Goal: Information Seeking & Learning: Learn about a topic

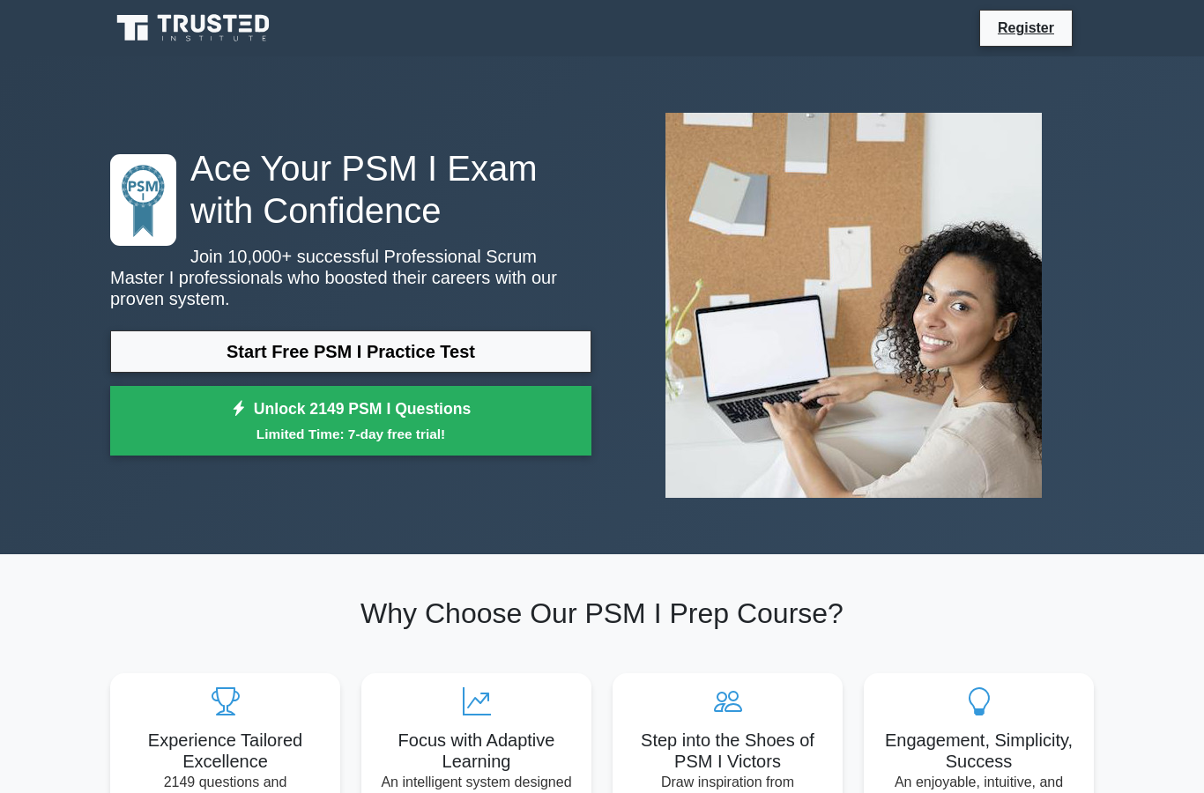
click at [375, 358] on link "Start Free PSM I Practice Test" at bounding box center [350, 352] width 481 height 42
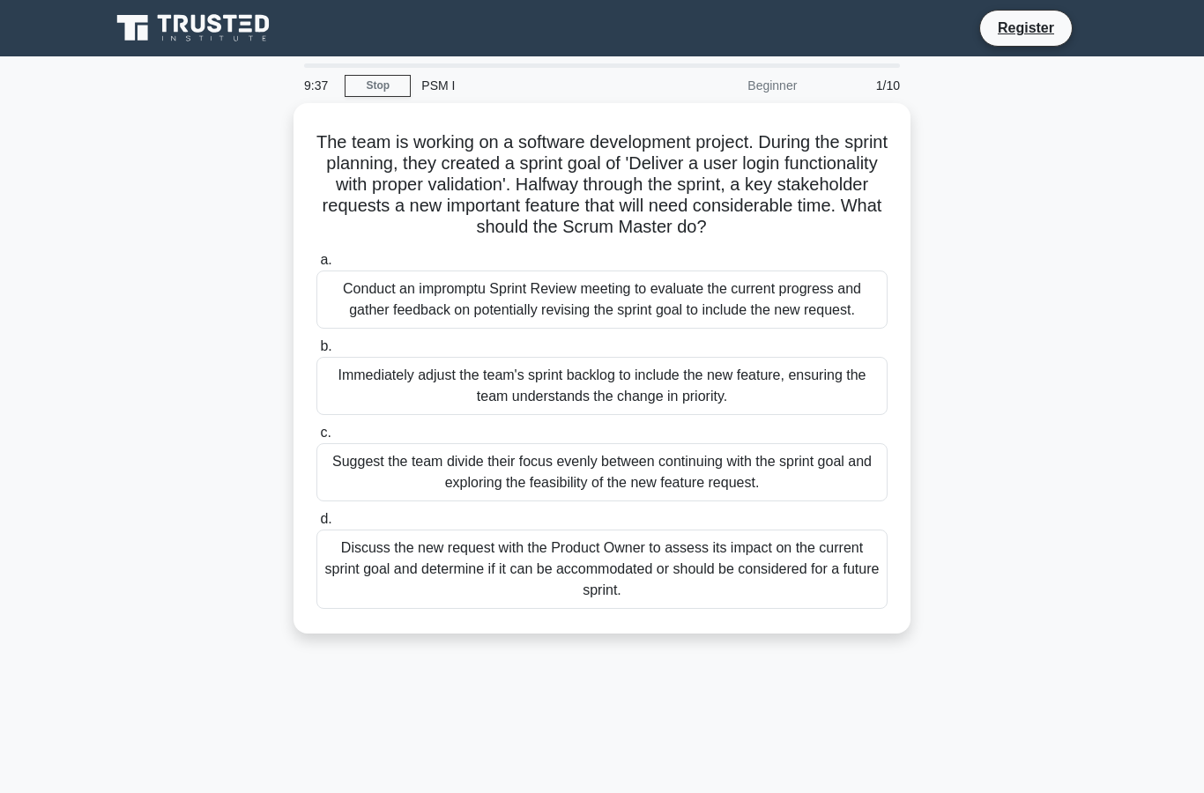
click at [724, 609] on div "Discuss the new request with the Product Owner to assess its impact on the curr…" at bounding box center [601, 569] width 571 height 79
click at [316, 525] on input "d. Discuss the new request with the Product Owner to assess its impact on the c…" at bounding box center [316, 519] width 0 height 11
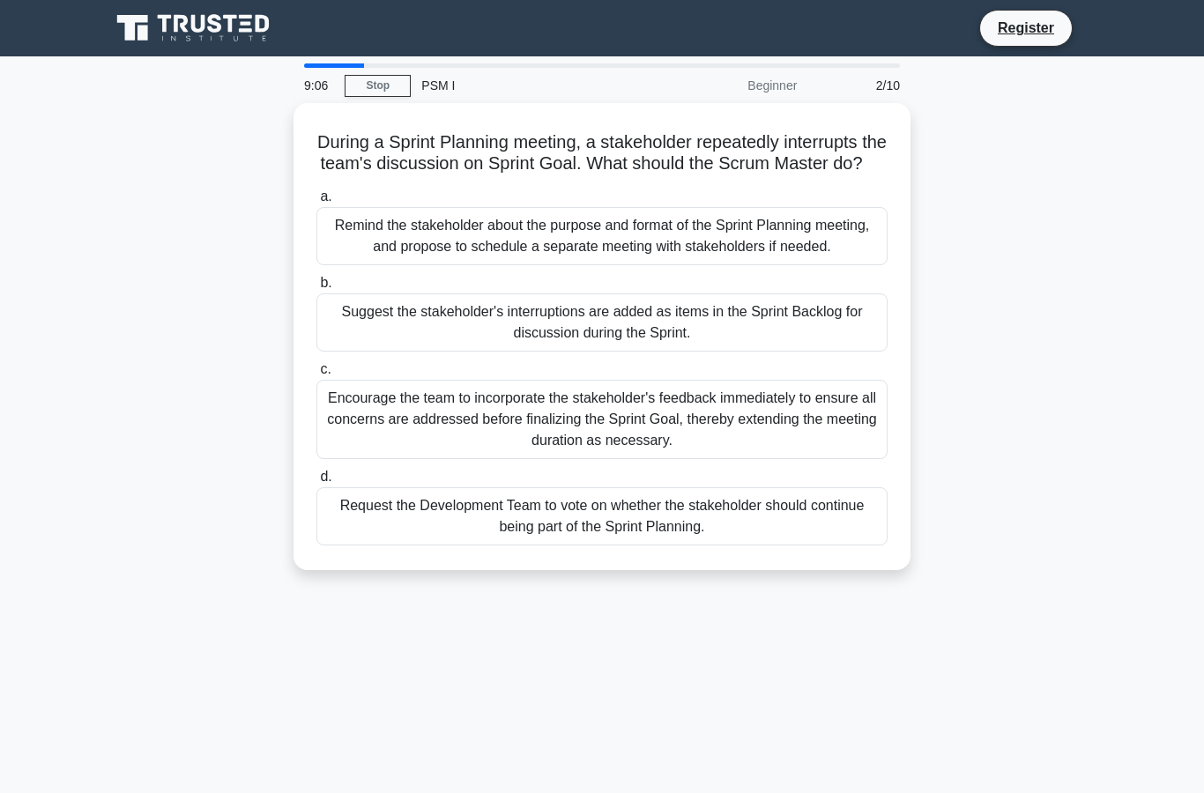
click at [705, 265] on div "Remind the stakeholder about the purpose and format of the Sprint Planning meet…" at bounding box center [601, 236] width 571 height 58
click at [316, 203] on input "a. Remind the stakeholder about the purpose and format of the Sprint Planning m…" at bounding box center [316, 196] width 0 height 11
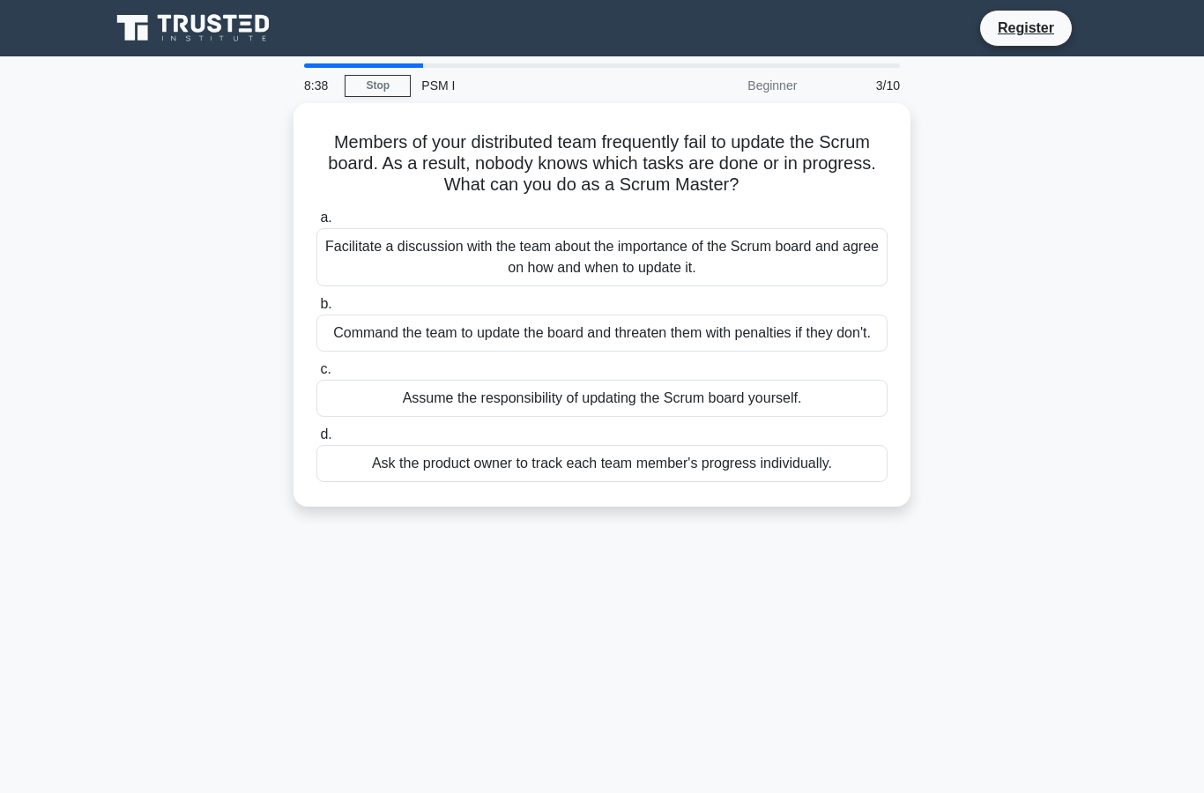
click at [790, 271] on div "Facilitate a discussion with the team about the importance of the Scrum board a…" at bounding box center [601, 257] width 571 height 58
click at [316, 224] on input "a. Facilitate a discussion with the team about the importance of the Scrum boar…" at bounding box center [316, 217] width 0 height 11
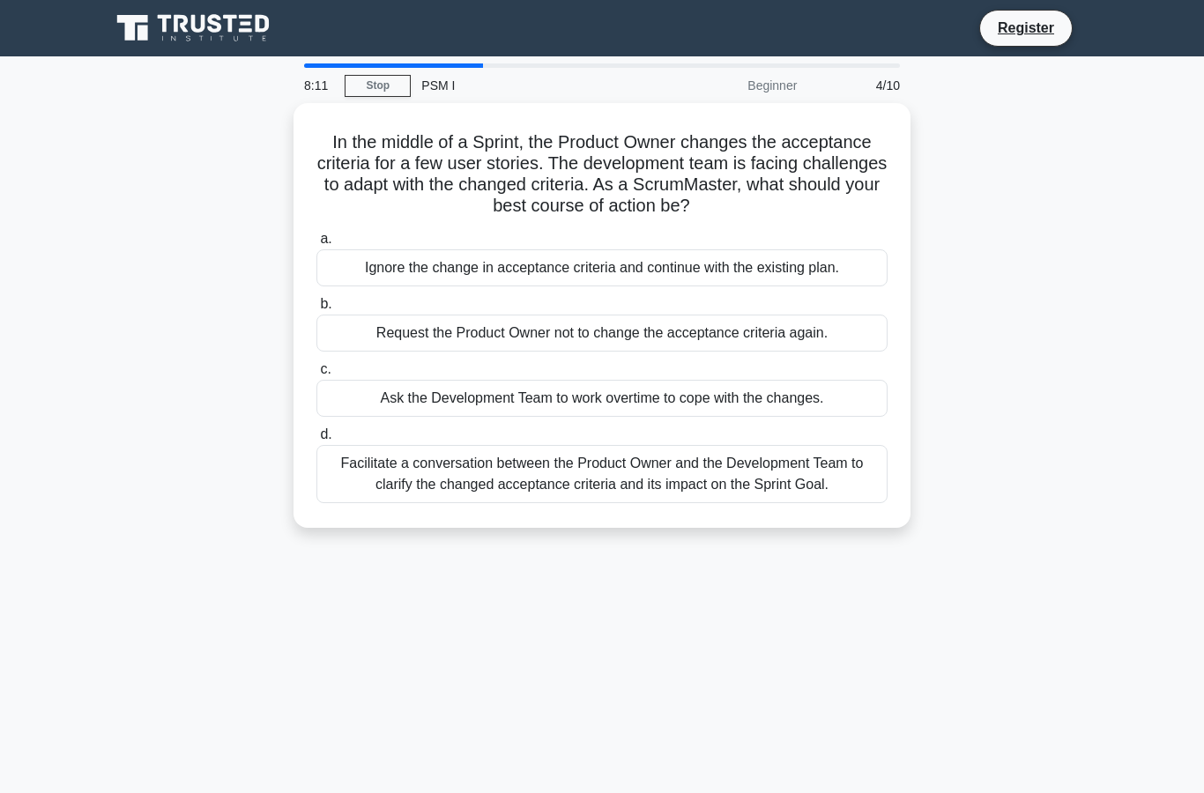
click at [773, 503] on div "Facilitate a conversation between the Product Owner and the Development Team to…" at bounding box center [601, 474] width 571 height 58
click at [316, 441] on input "d. Facilitate a conversation between the Product Owner and the Development Team…" at bounding box center [316, 434] width 0 height 11
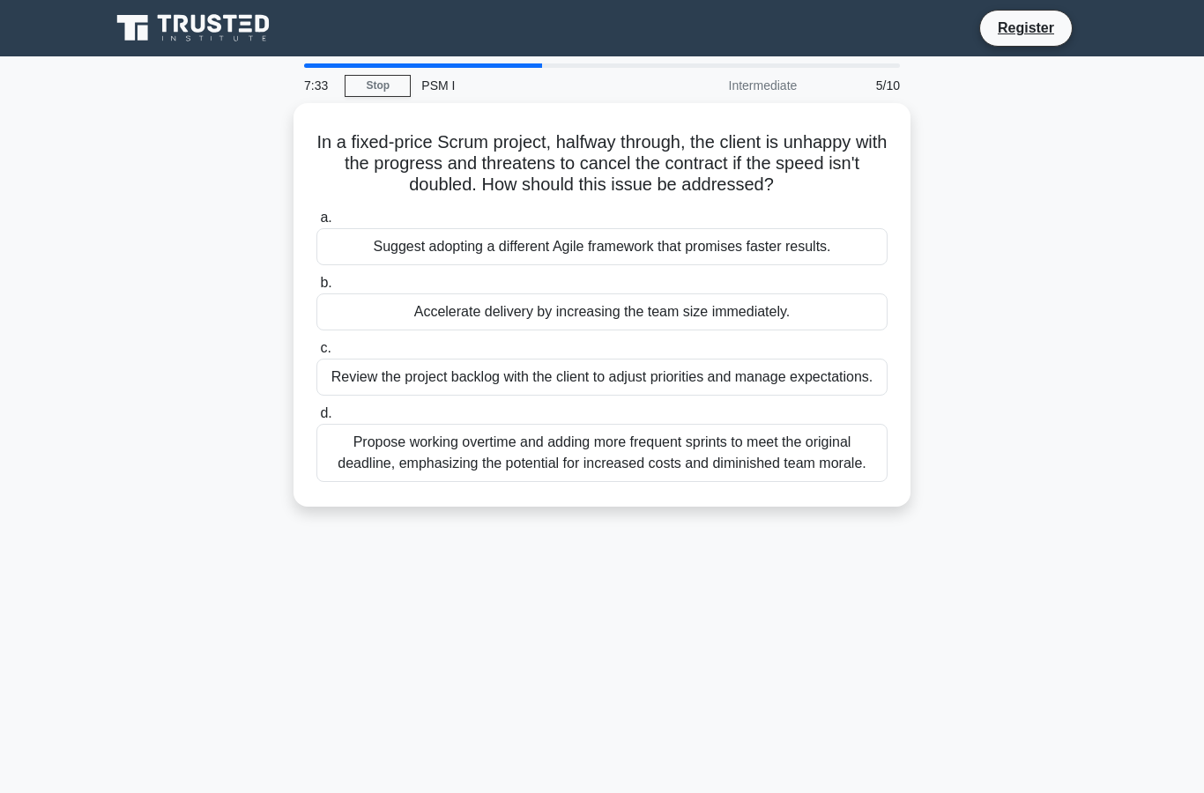
click at [641, 396] on div "Review the project backlog with the client to adjust priorities and manage expe…" at bounding box center [601, 377] width 571 height 37
click at [316, 354] on input "c. Review the project backlog with the client to adjust priorities and manage e…" at bounding box center [316, 348] width 0 height 11
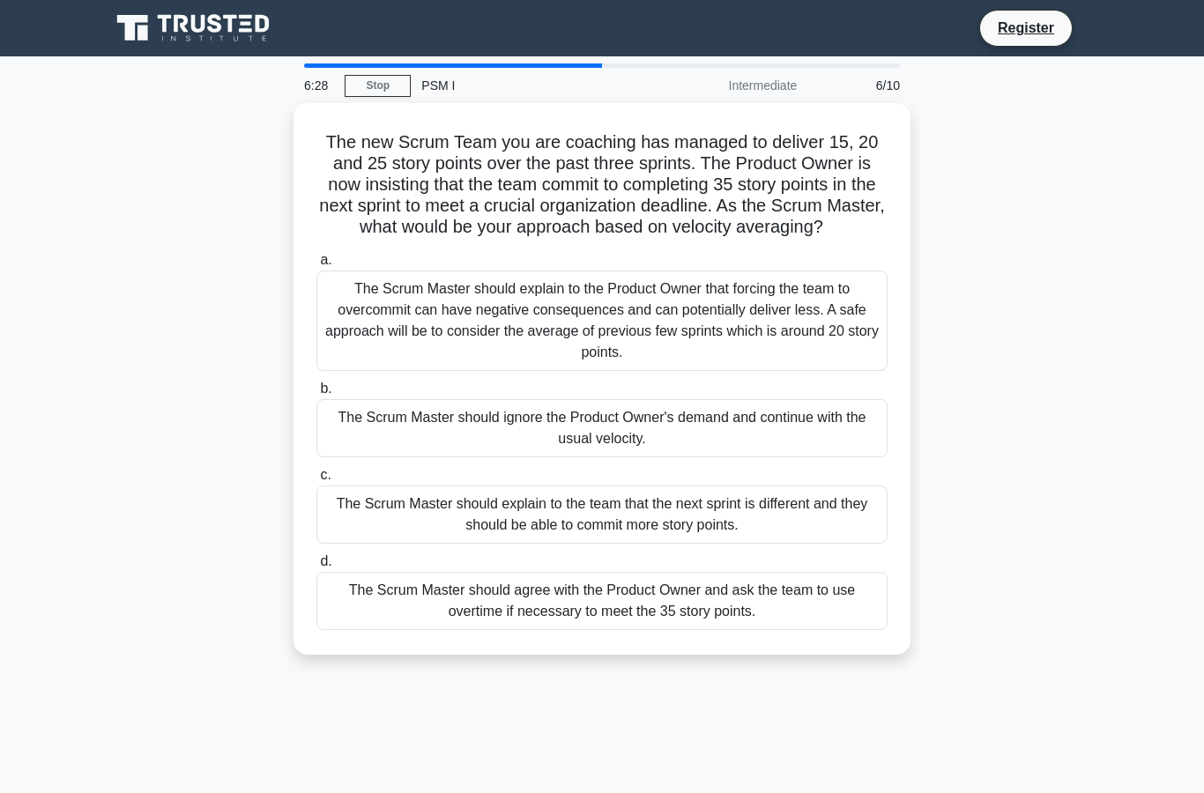
click at [746, 366] on div "The Scrum Master should explain to the Product Owner that forcing the team to o…" at bounding box center [601, 321] width 571 height 101
click at [316, 266] on input "a. The Scrum Master should explain to the Product Owner that forcing the team t…" at bounding box center [316, 260] width 0 height 11
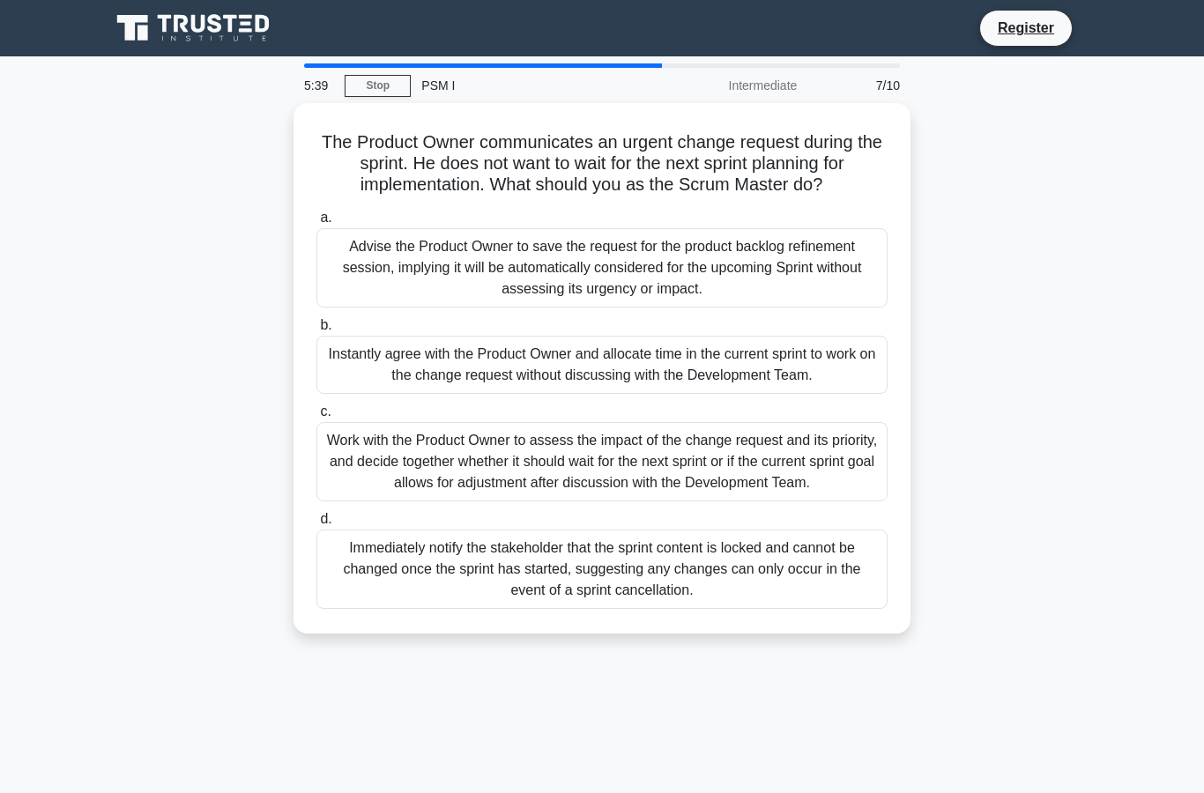
click at [735, 297] on div "Advise the Product Owner to save the request for the product backlog refinement…" at bounding box center [601, 267] width 571 height 79
click at [316, 224] on input "a. Advise the Product Owner to save the request for the product backlog refinem…" at bounding box center [316, 217] width 0 height 11
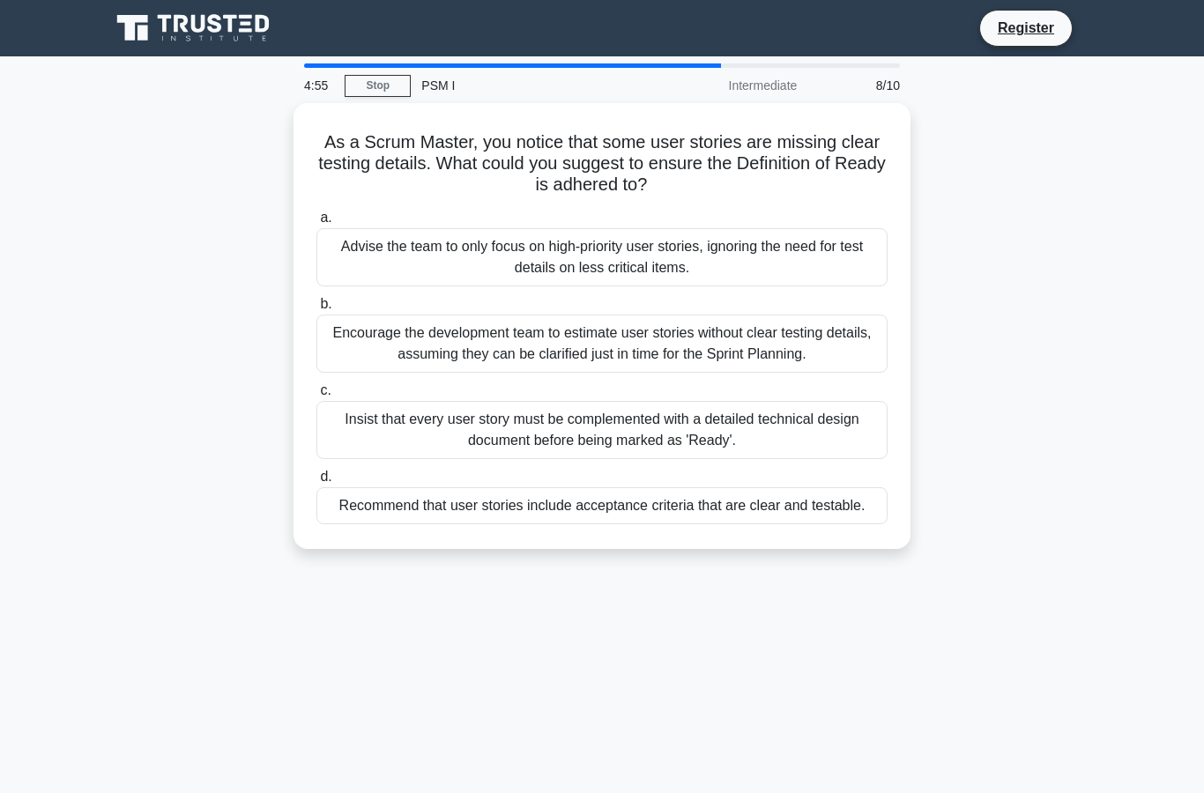
click at [816, 525] on div "Recommend that user stories include acceptance criteria that are clear and test…" at bounding box center [601, 506] width 571 height 37
click at [316, 483] on input "d. Recommend that user stories include acceptance criteria that are clear and t…" at bounding box center [316, 477] width 0 height 11
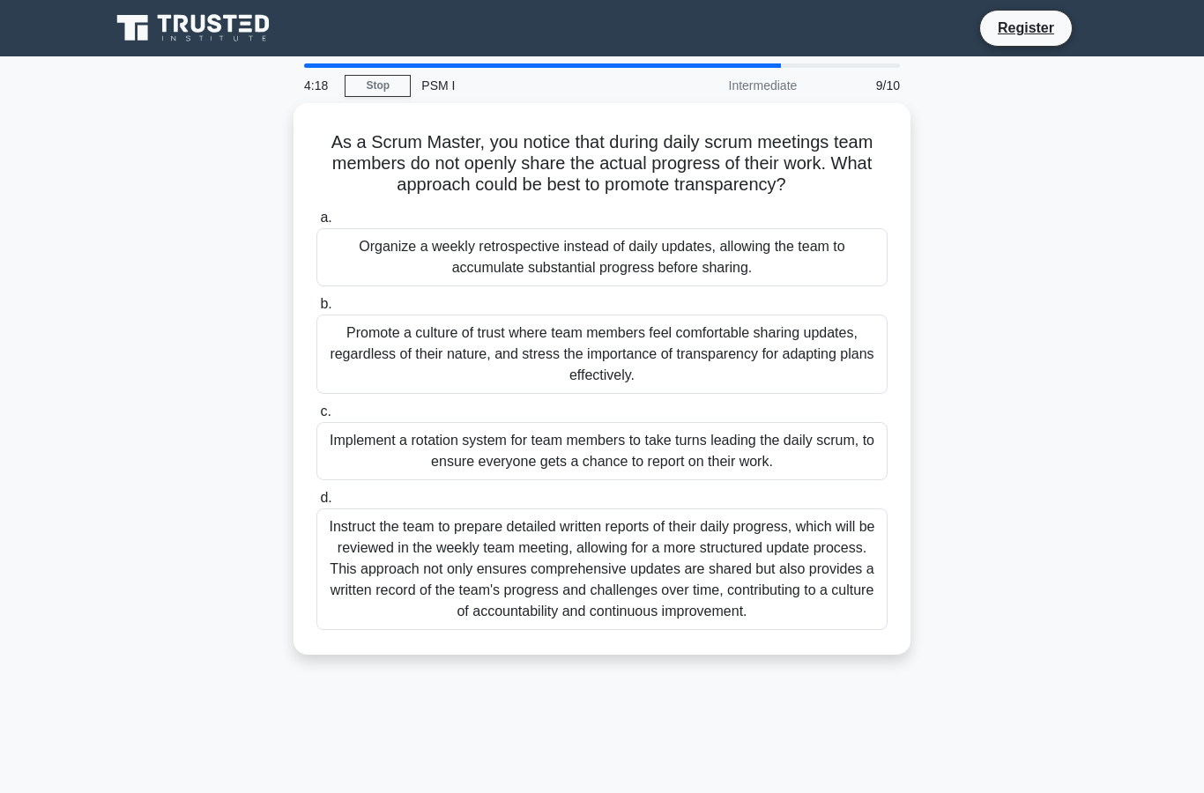
click at [688, 385] on div "Promote a culture of trust where team members feel comfortable sharing updates,…" at bounding box center [601, 354] width 571 height 79
click at [316, 310] on input "b. Promote a culture of trust where team members feel comfortable sharing updat…" at bounding box center [316, 304] width 0 height 11
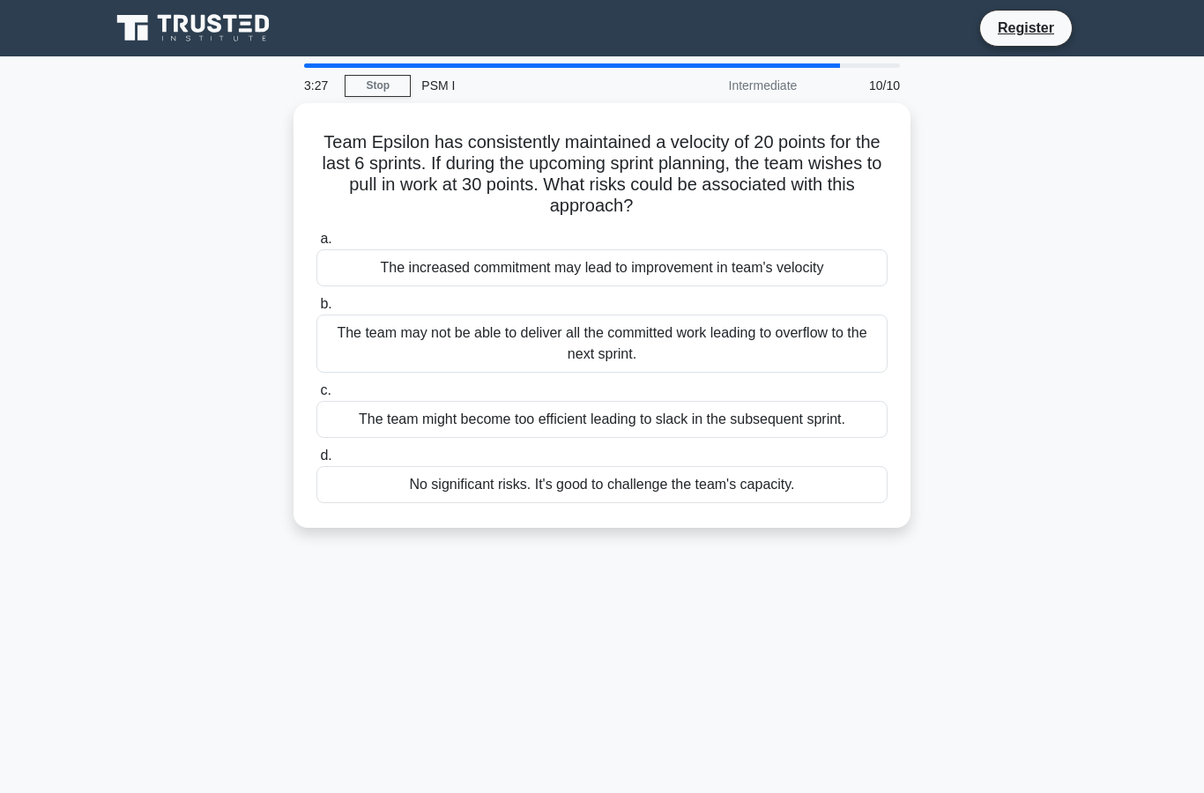
click at [614, 333] on div "The team may not be able to deliver all the committed work leading to overflow …" at bounding box center [601, 344] width 571 height 58
click at [316, 310] on input "b. The team may not be able to deliver all the committed work leading to overfl…" at bounding box center [316, 304] width 0 height 11
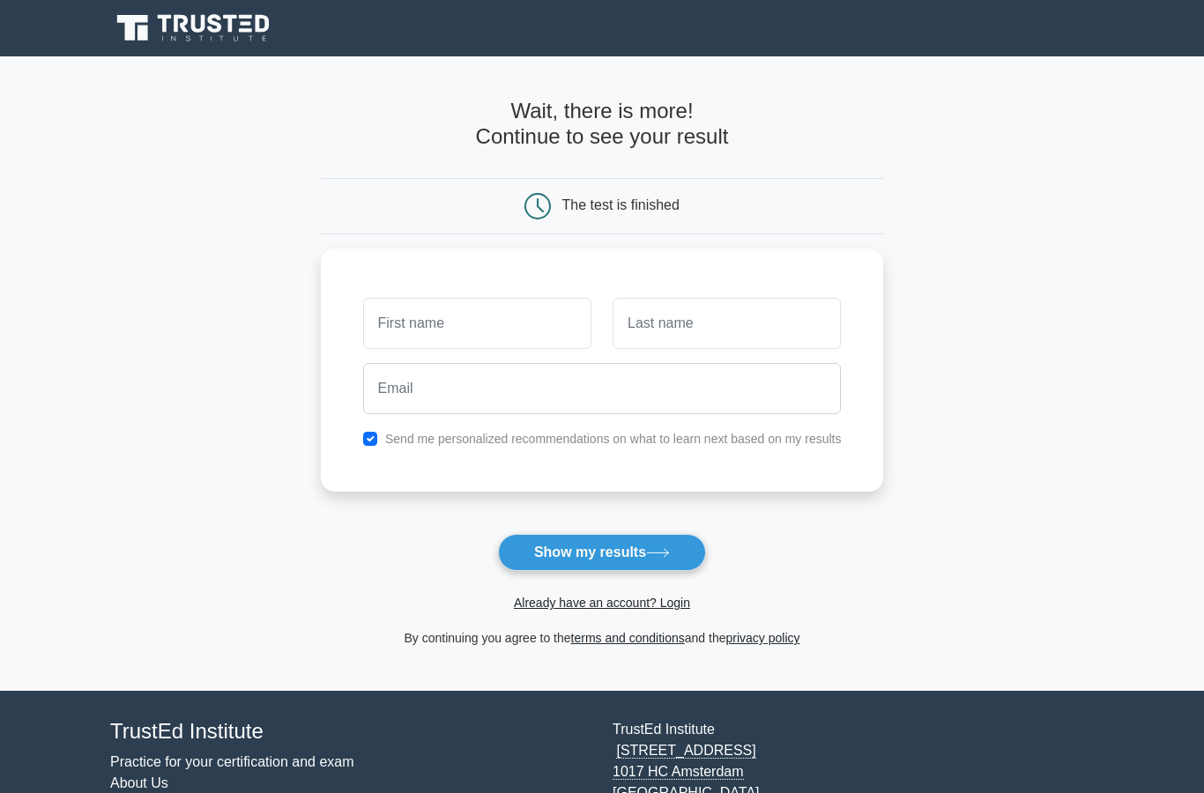
click at [509, 335] on input "text" at bounding box center [477, 323] width 228 height 51
type input "Mandeep"
click at [681, 326] on input "text" at bounding box center [727, 323] width 228 height 51
type input "Khattra"
click at [599, 376] on input "email" at bounding box center [602, 388] width 479 height 51
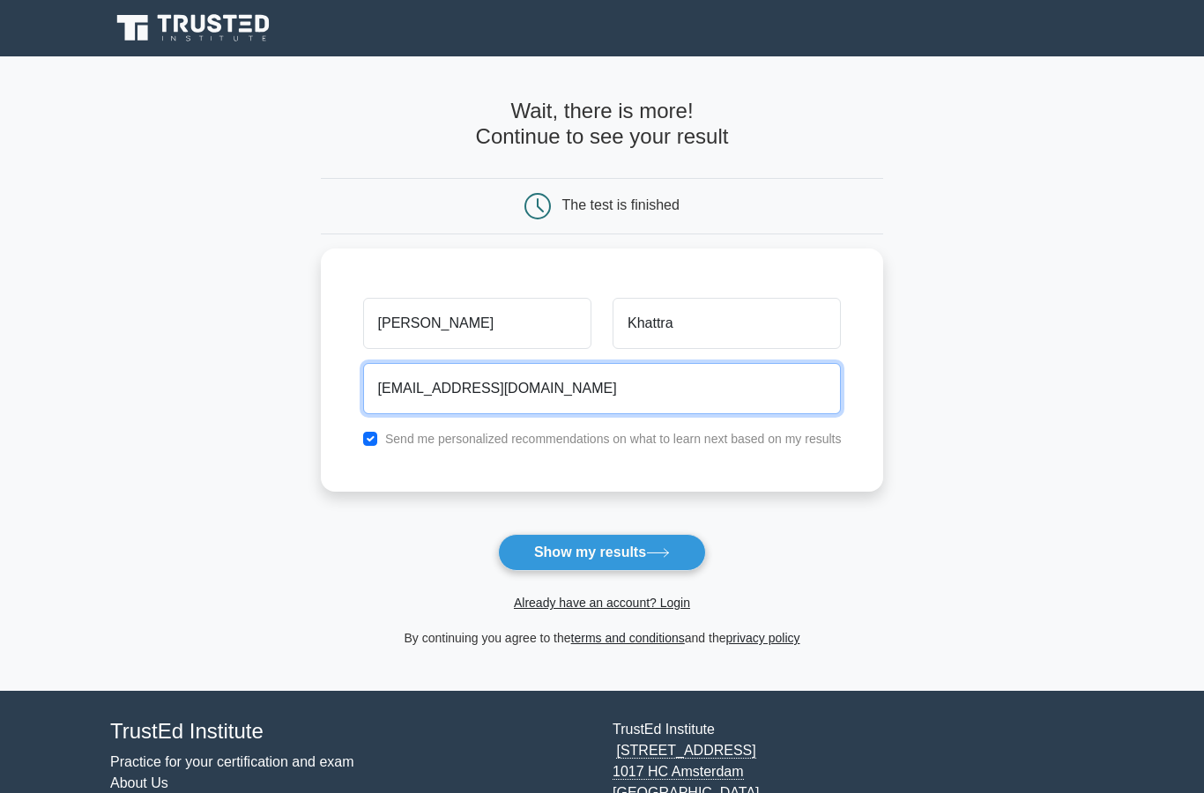
type input "khattrams@gmail.com"
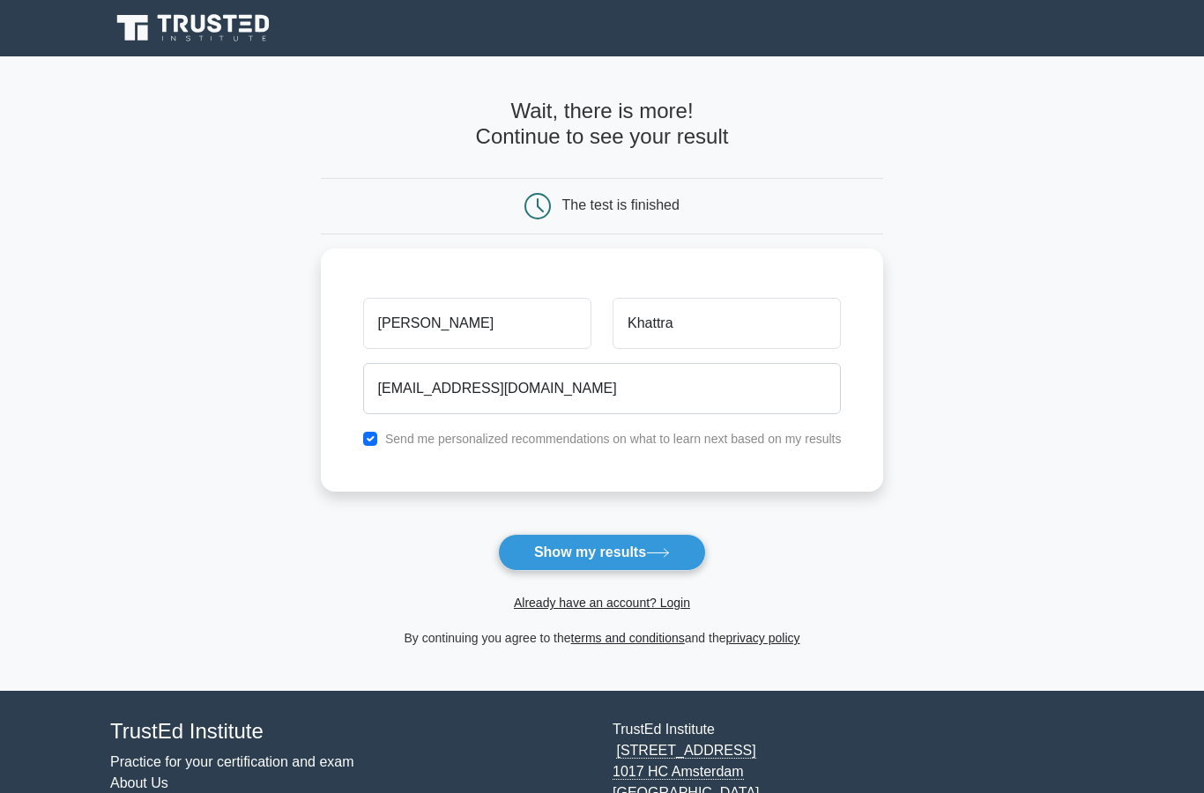
click at [640, 555] on button "Show my results" at bounding box center [602, 552] width 208 height 37
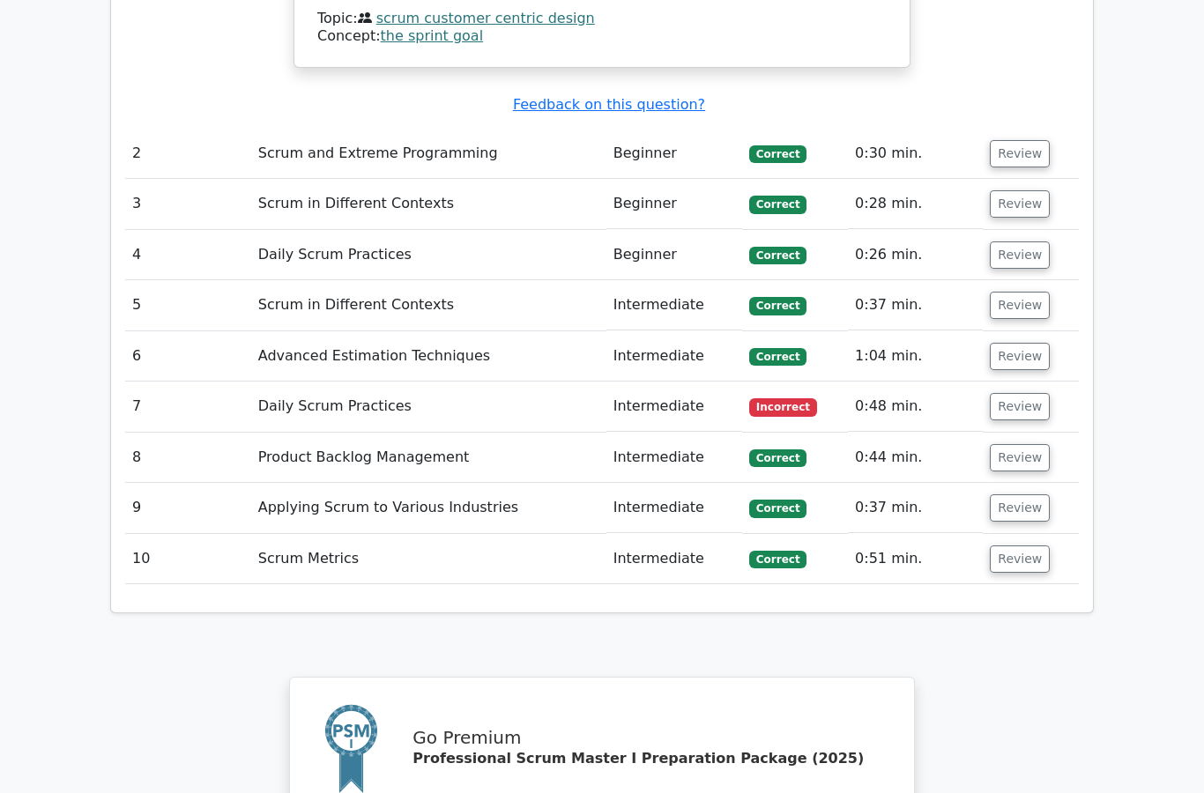
scroll to position [2368, 0]
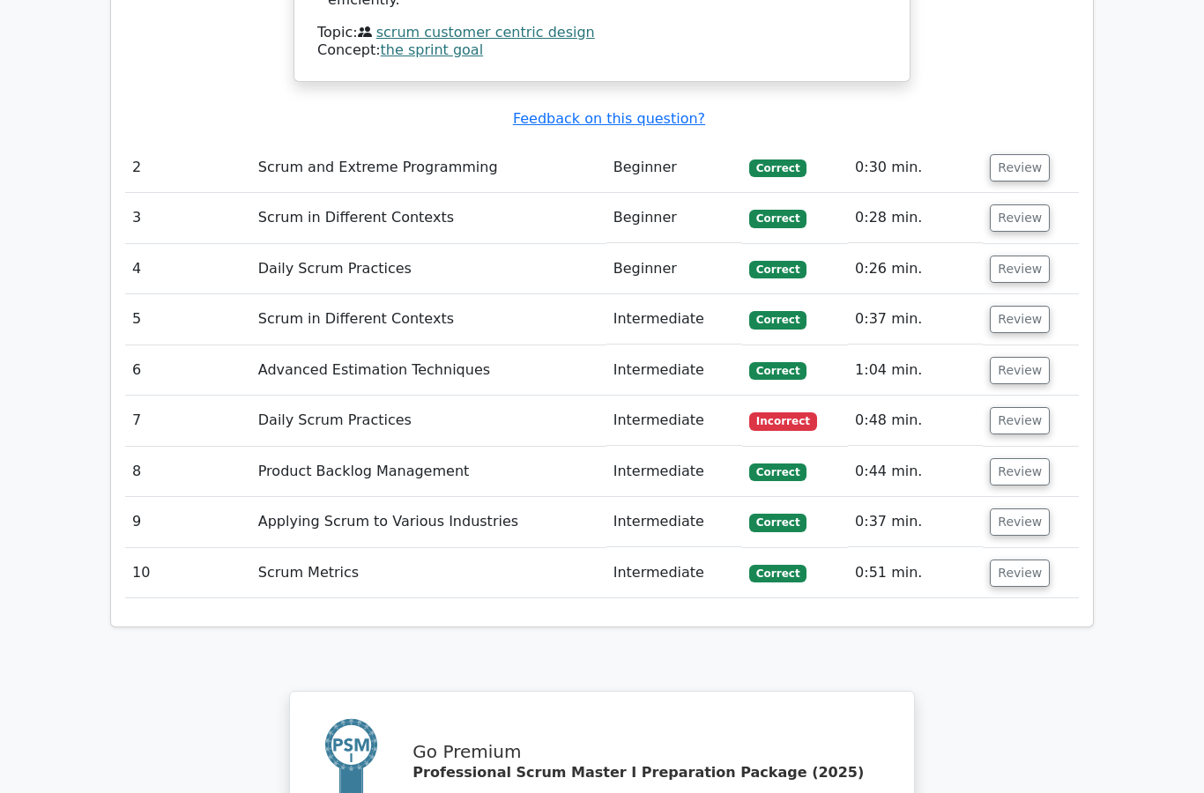
click at [1009, 407] on button "Review" at bounding box center [1020, 420] width 60 height 27
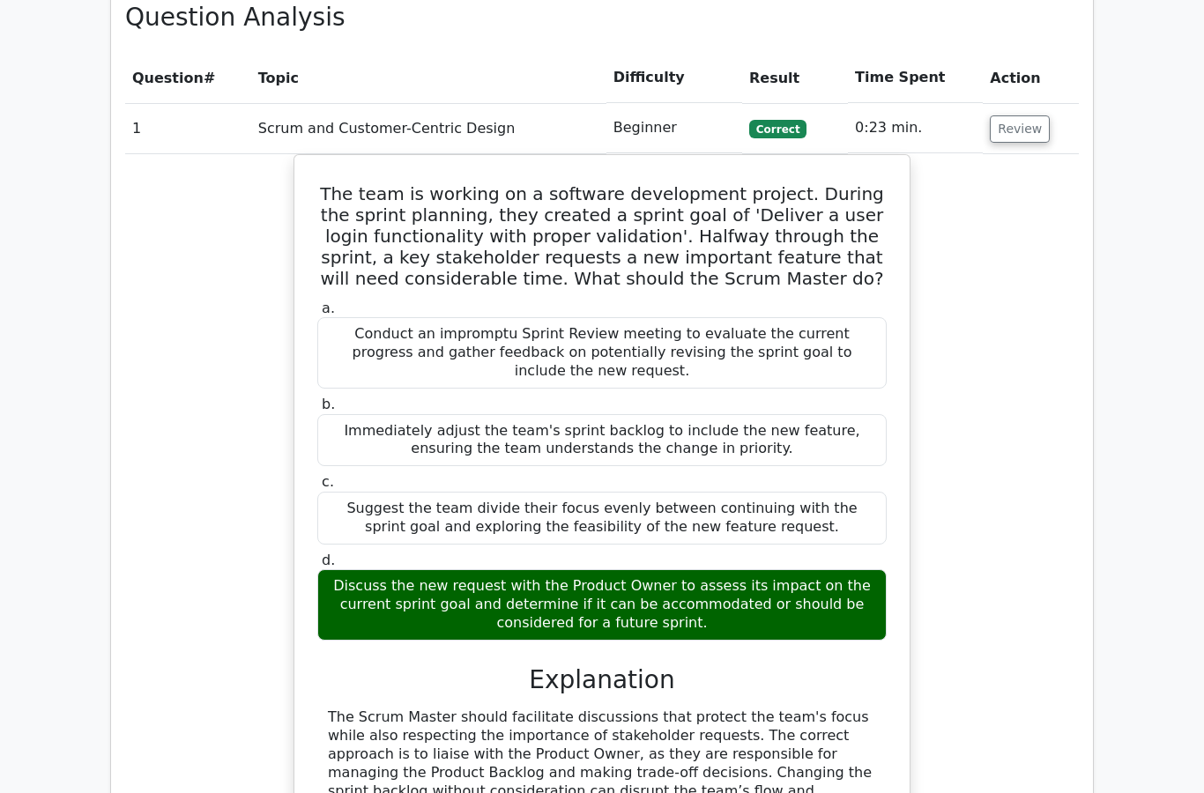
scroll to position [0, 0]
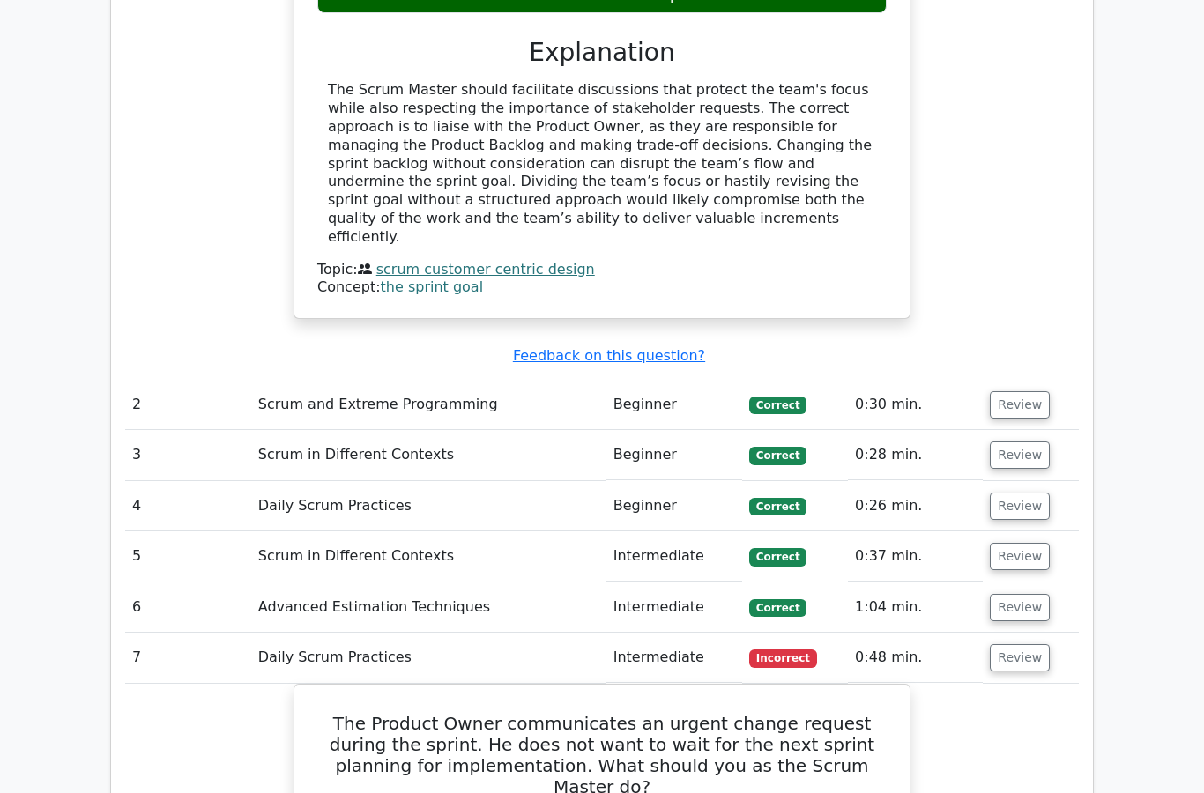
click at [1023, 392] on button "Review" at bounding box center [1020, 405] width 60 height 27
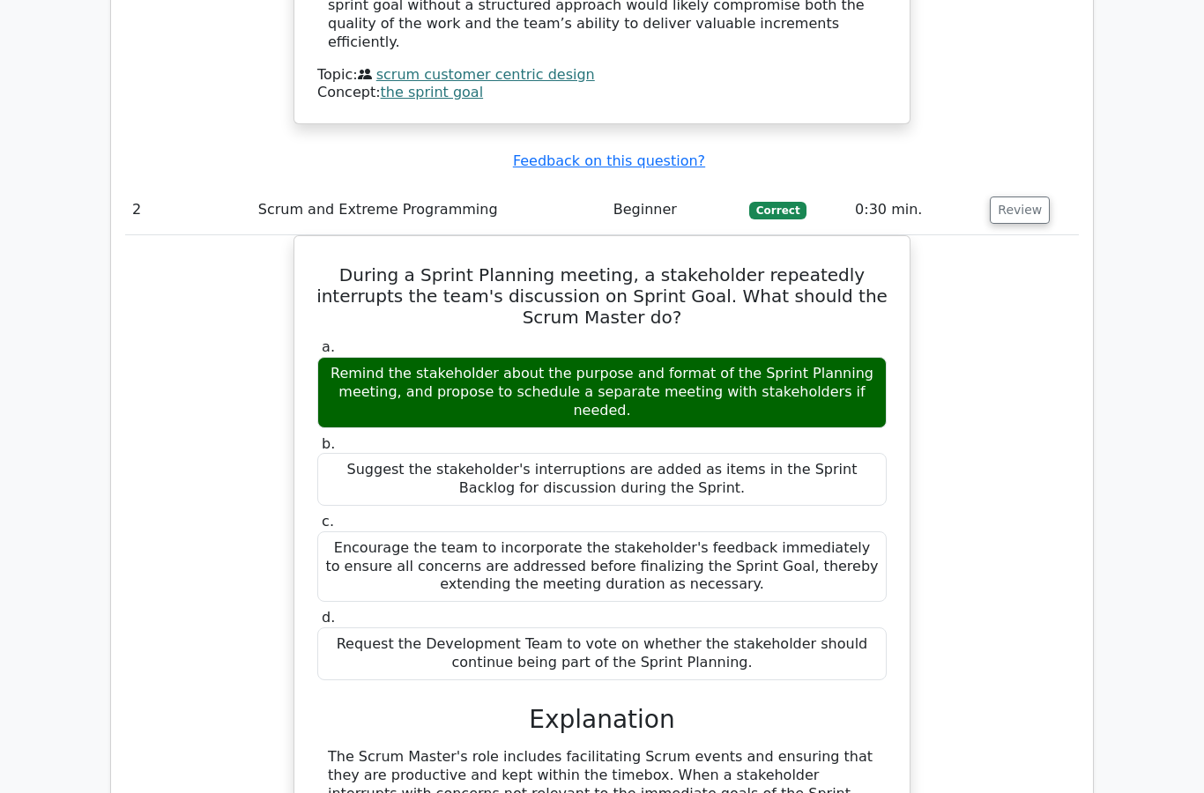
scroll to position [2327, 0]
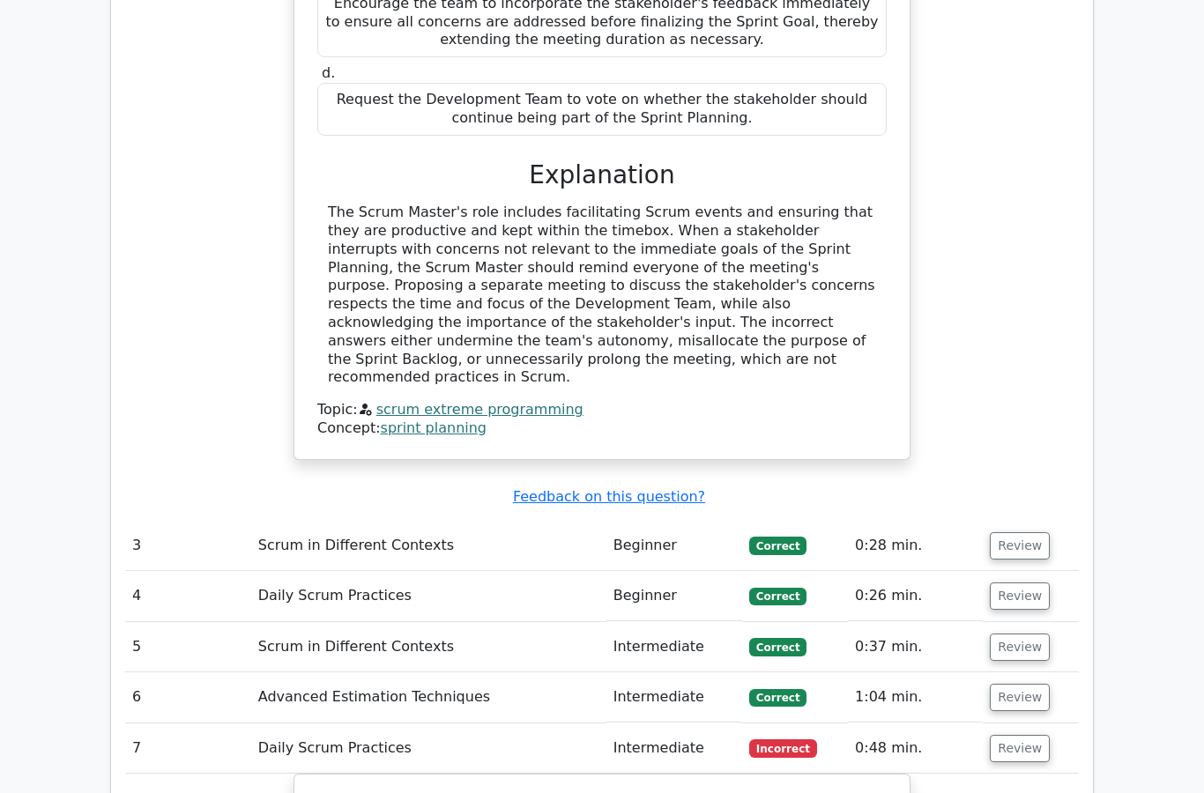
click at [1032, 533] on button "Review" at bounding box center [1020, 546] width 60 height 27
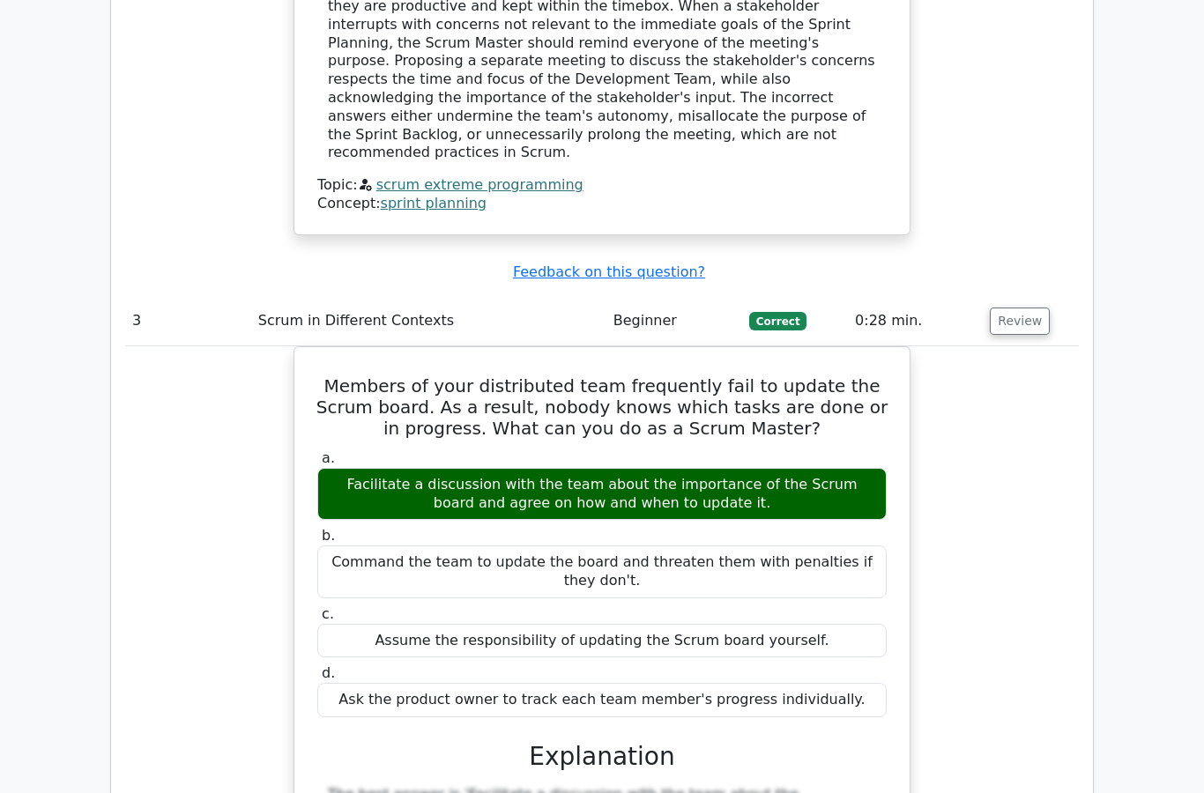
scroll to position [3097, 0]
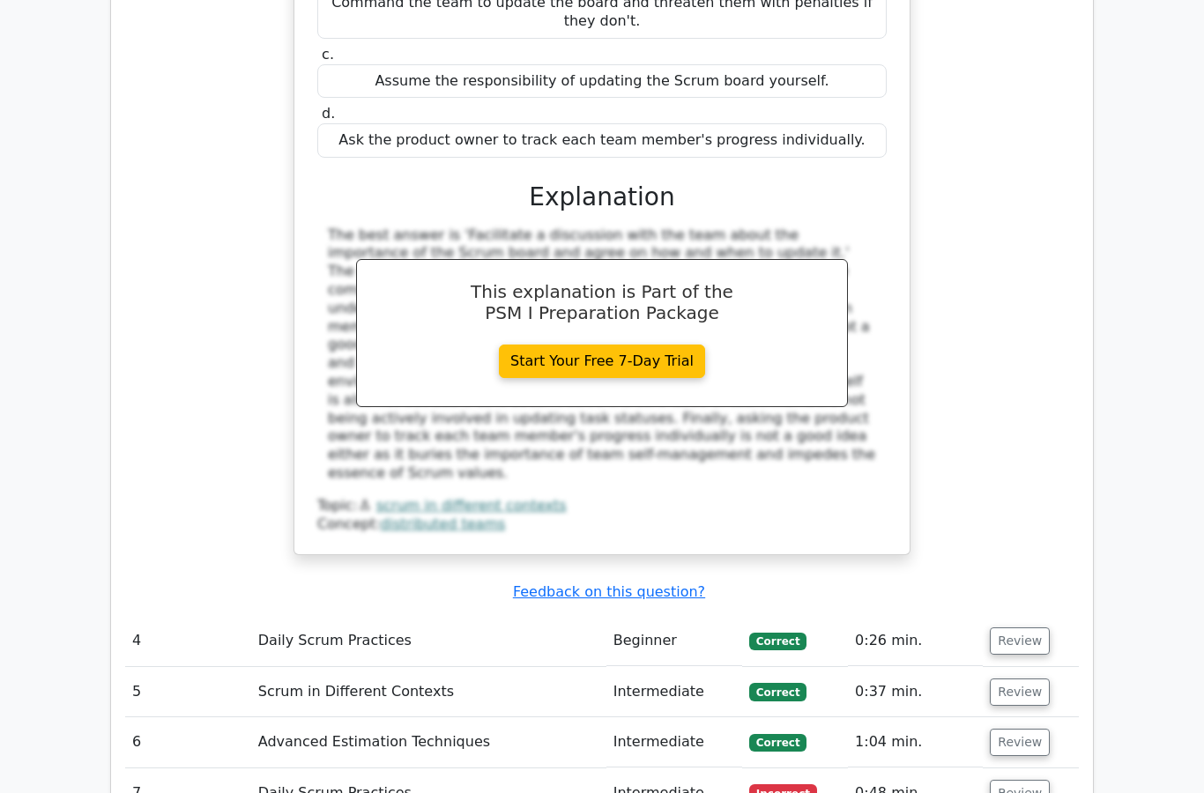
click at [1021, 629] on button "Review" at bounding box center [1020, 642] width 60 height 27
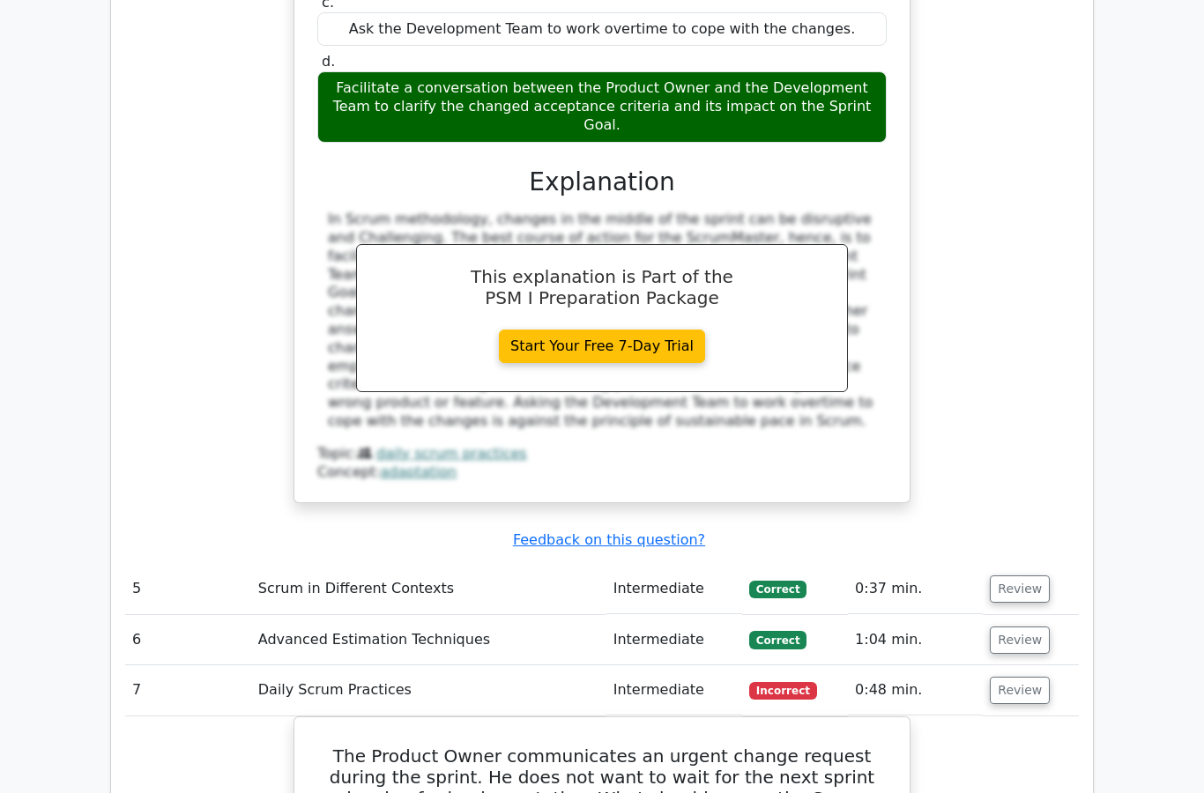
scroll to position [4572, 0]
click at [1022, 576] on button "Review" at bounding box center [1020, 589] width 60 height 27
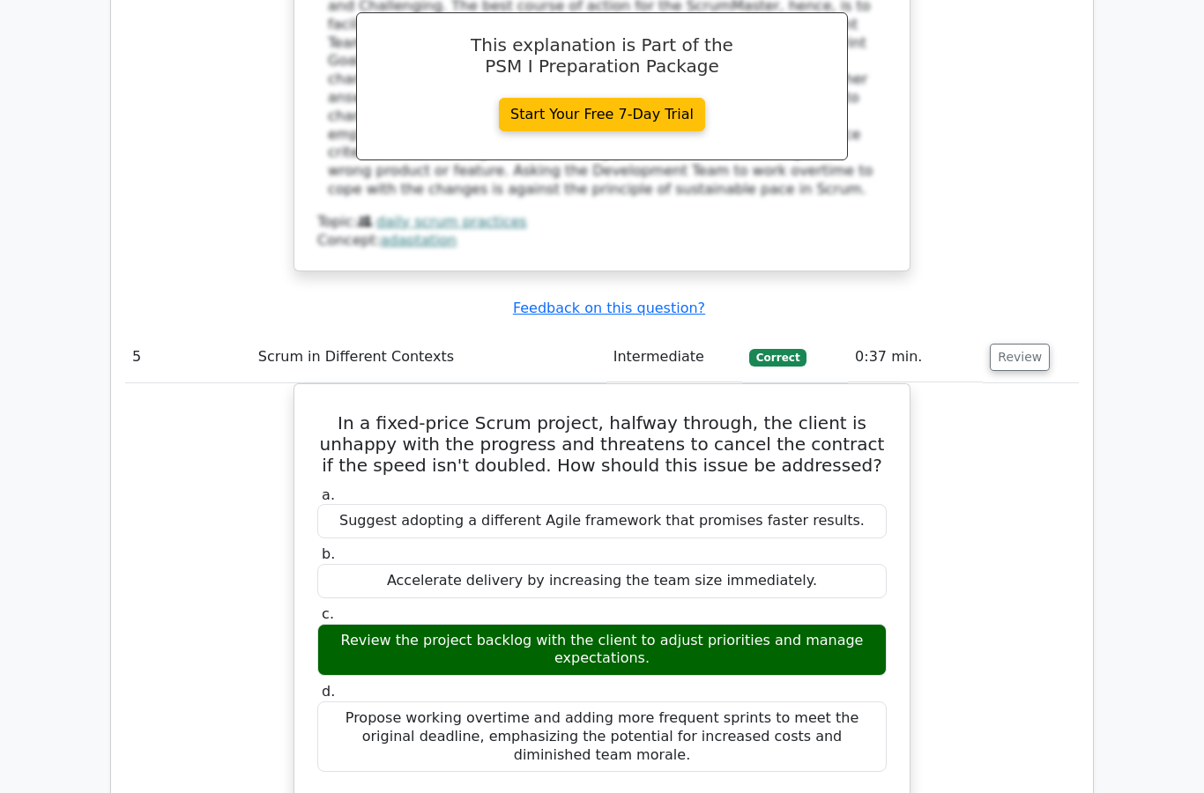
scroll to position [0, 0]
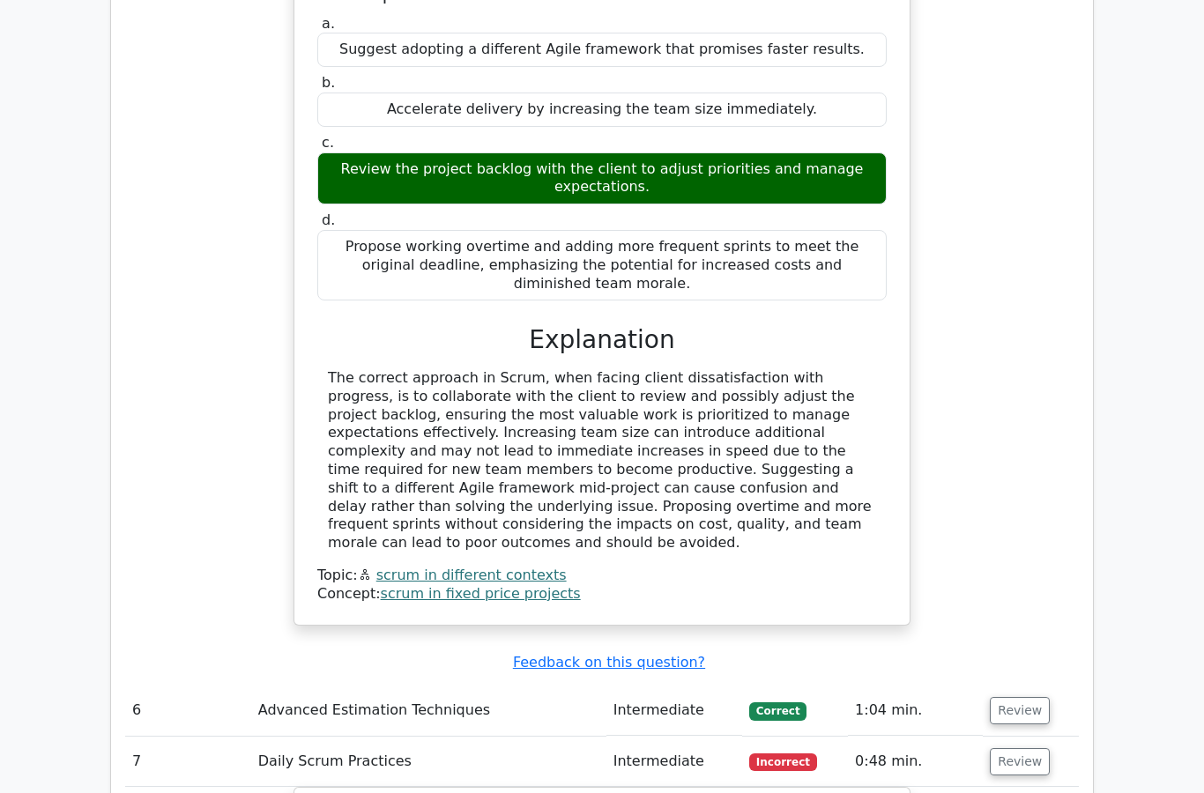
click at [1020, 698] on button "Review" at bounding box center [1020, 711] width 60 height 27
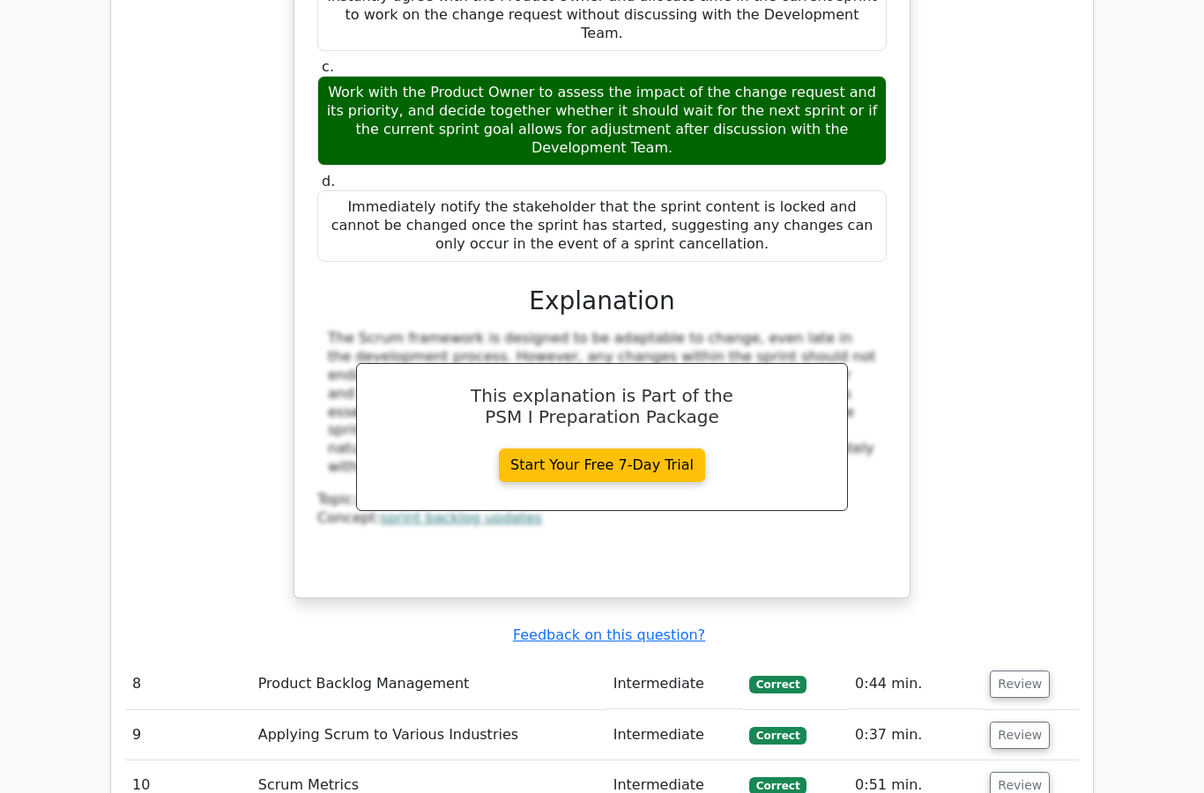
scroll to position [7237, 0]
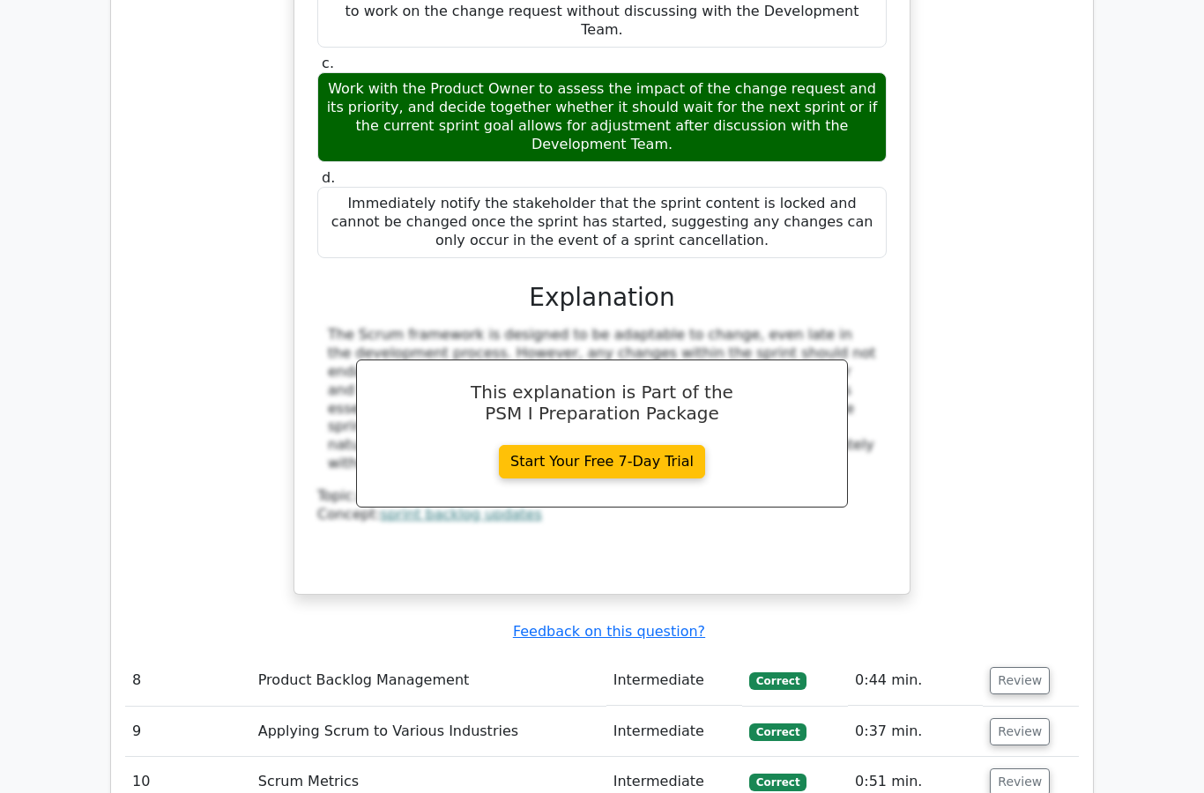
click at [1029, 667] on button "Review" at bounding box center [1020, 680] width 60 height 27
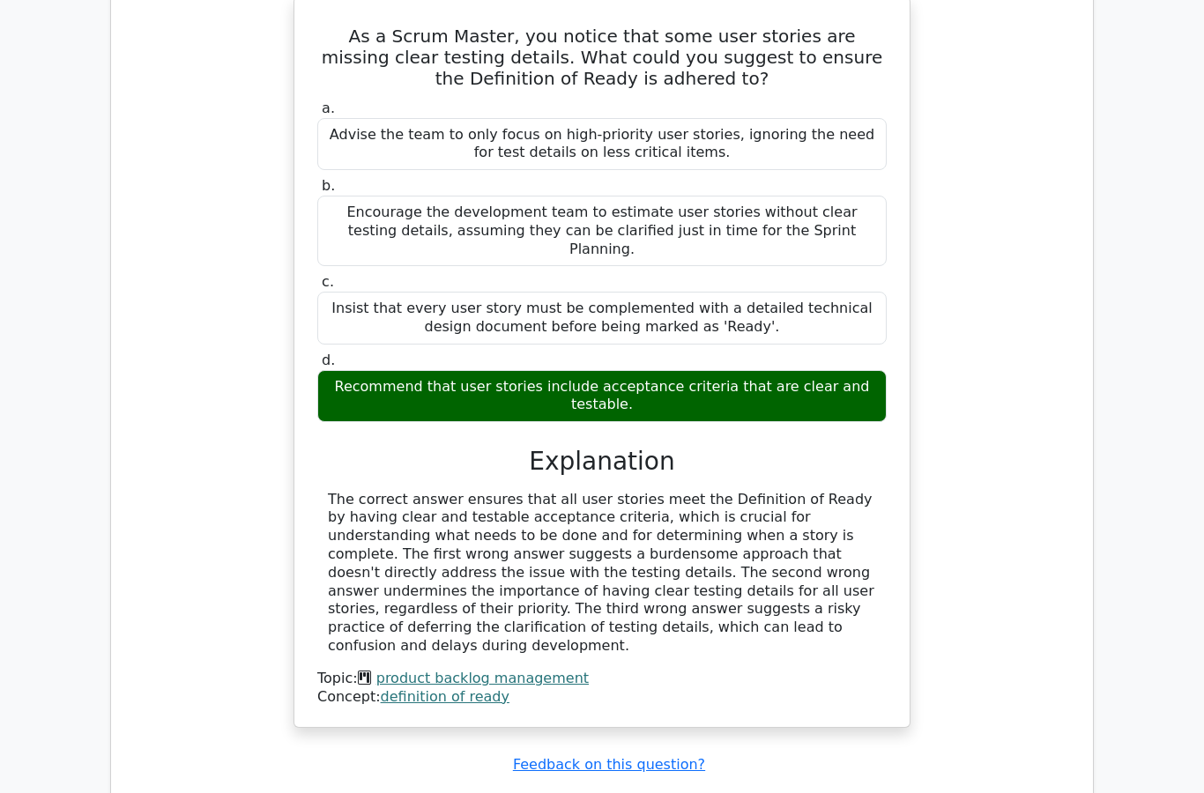
scroll to position [7994, 0]
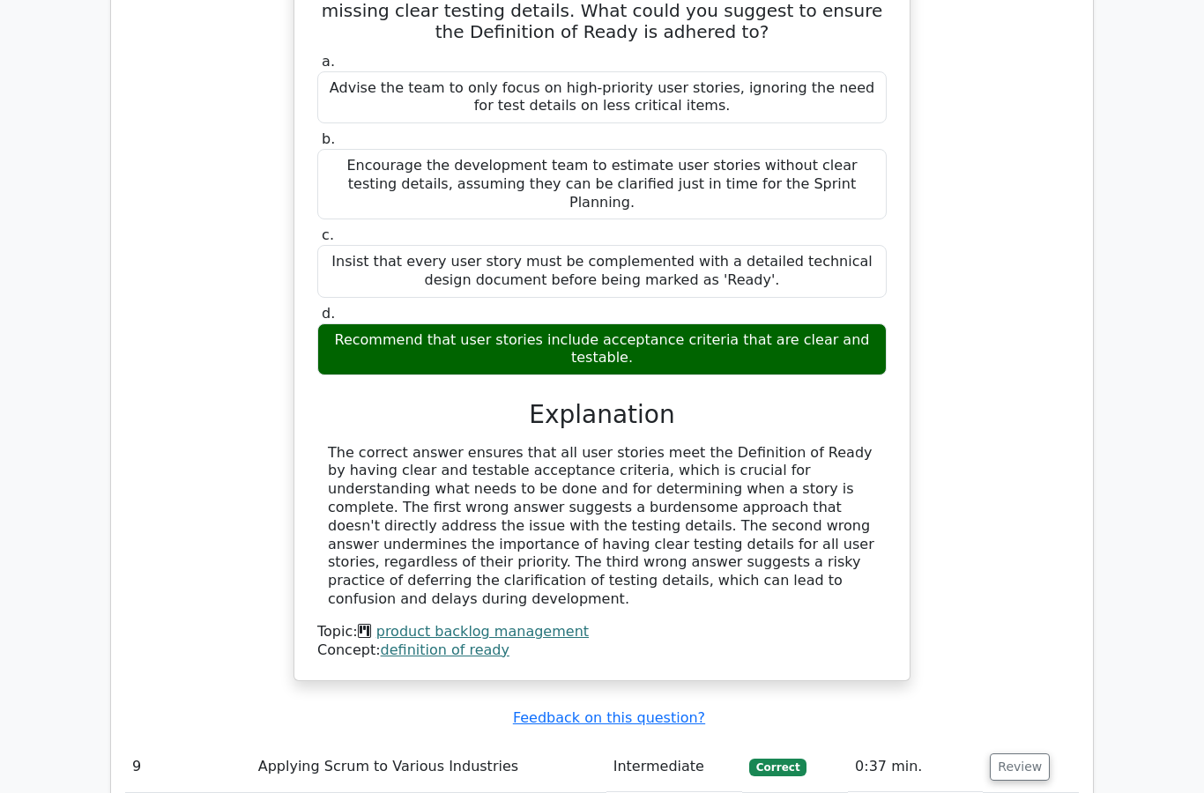
click at [1037, 754] on button "Review" at bounding box center [1020, 767] width 60 height 27
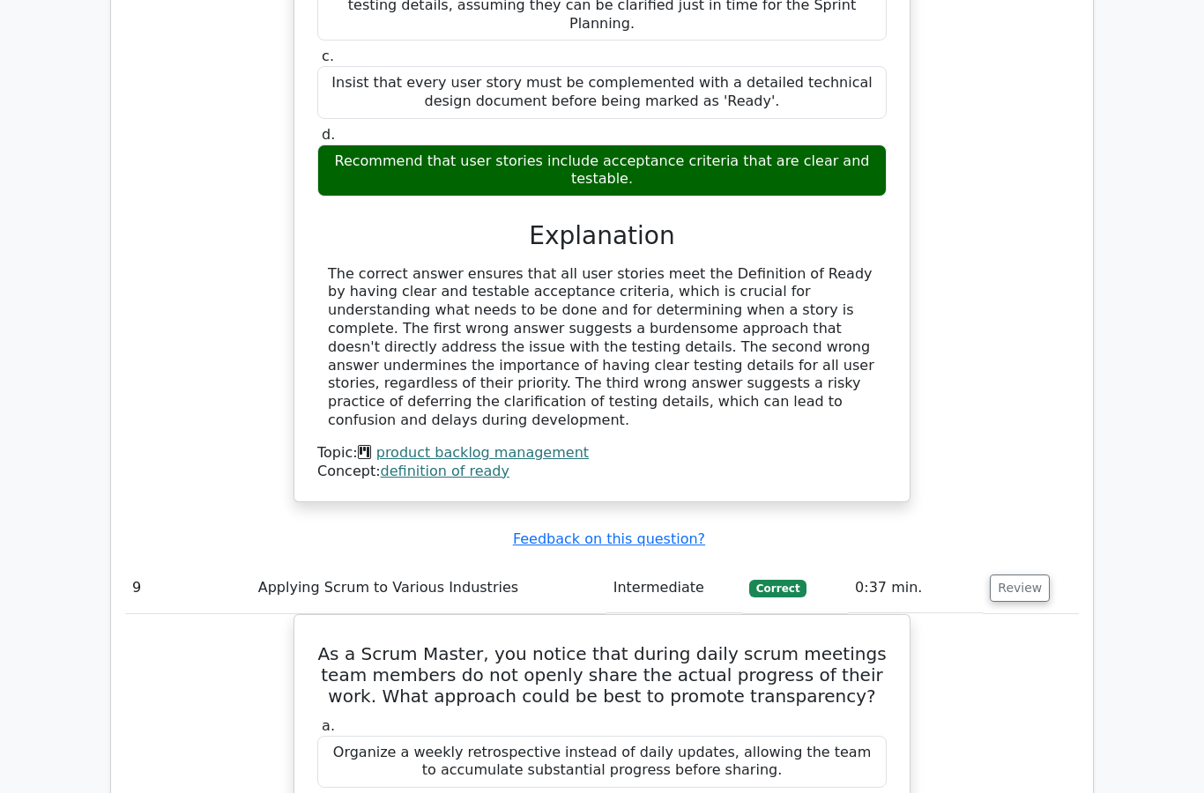
scroll to position [8171, 0]
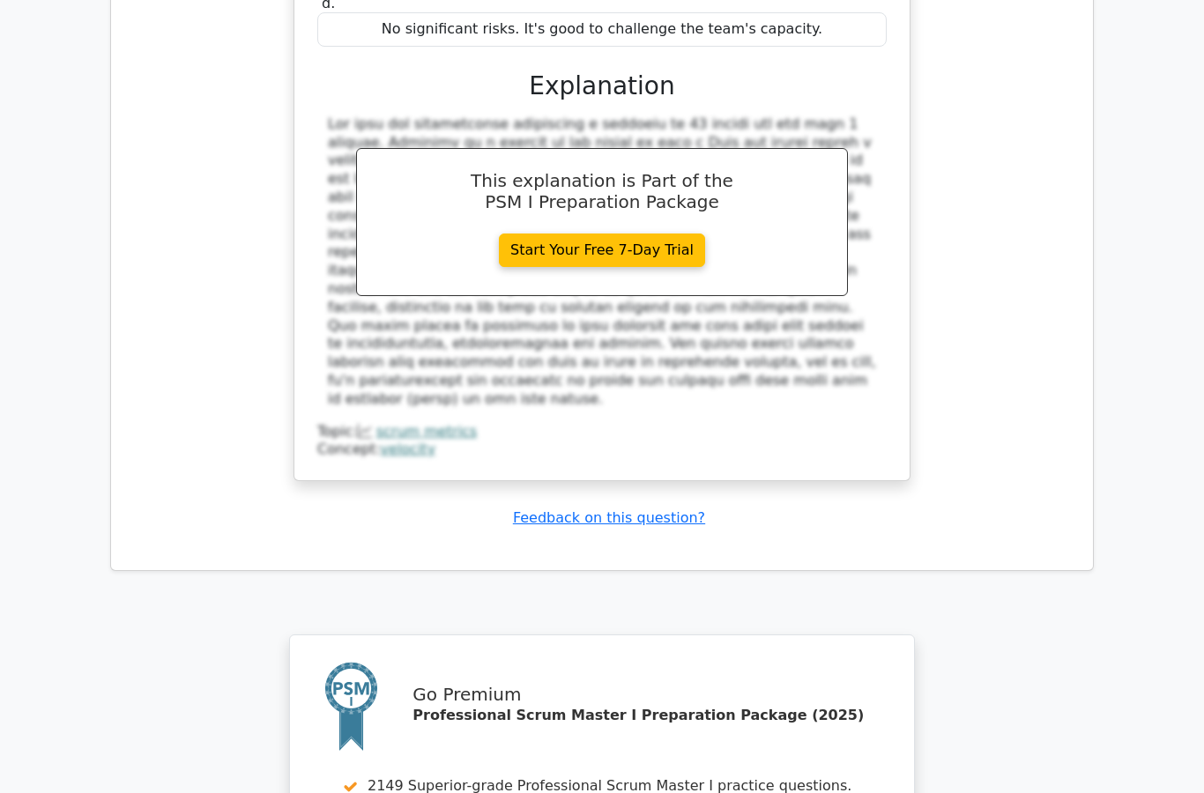
scroll to position [10129, 0]
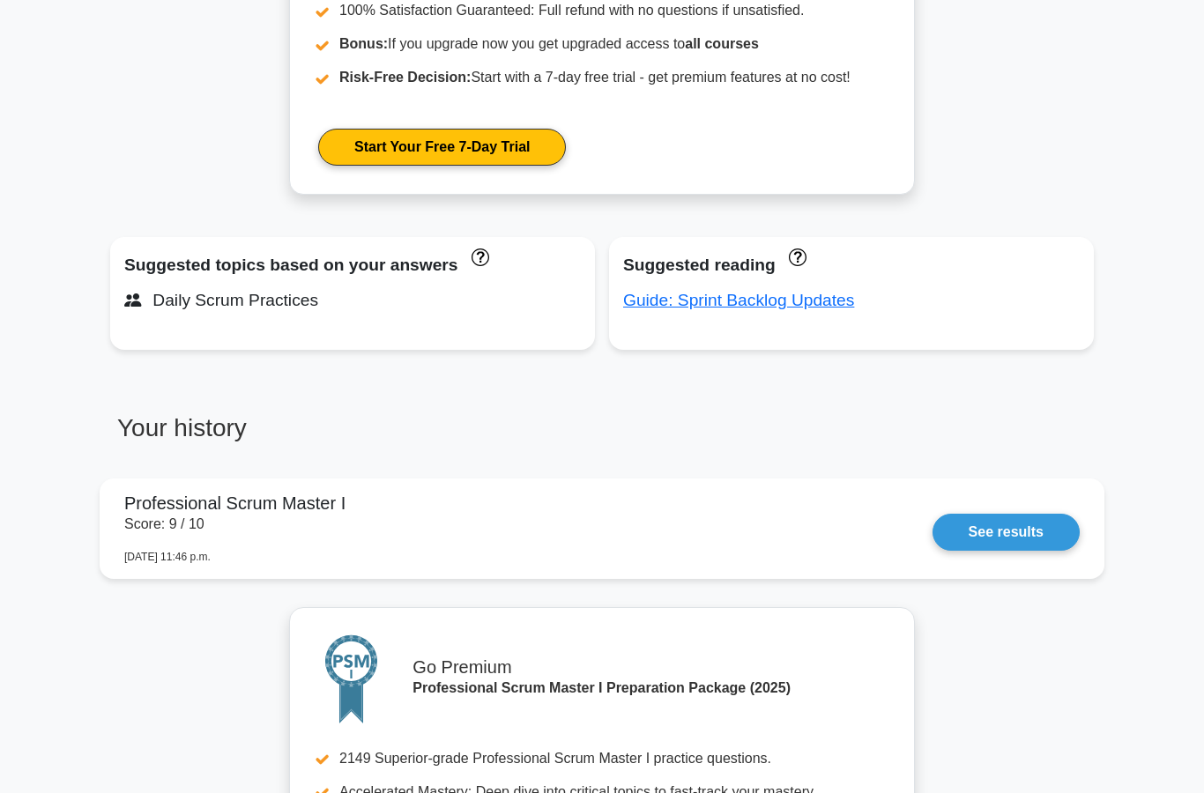
scroll to position [1021, 0]
click at [845, 309] on link "Guide: Sprint Backlog Updates" at bounding box center [738, 300] width 231 height 19
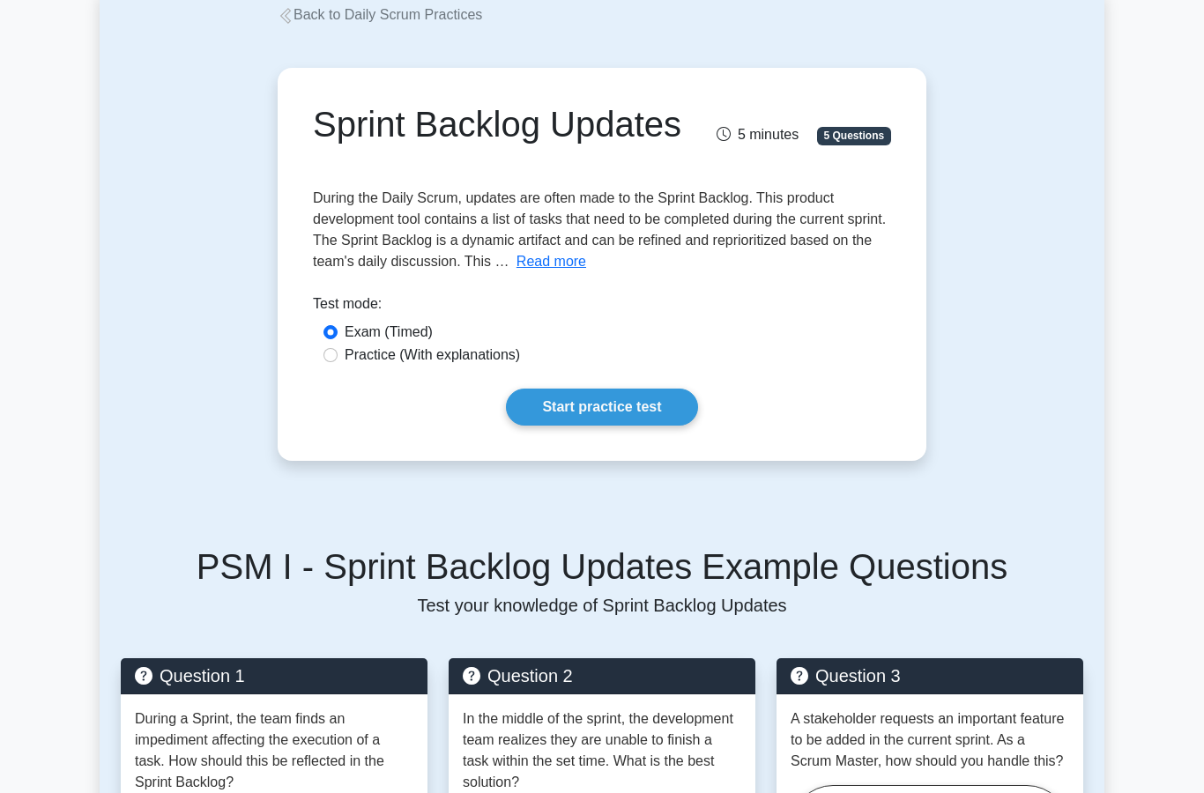
scroll to position [108, 0]
click at [410, 366] on label "Practice (With explanations)" at bounding box center [432, 355] width 175 height 21
click at [338, 362] on input "Practice (With explanations)" at bounding box center [331, 355] width 14 height 14
radio input "true"
click at [407, 343] on label "Exam (Timed)" at bounding box center [389, 332] width 88 height 21
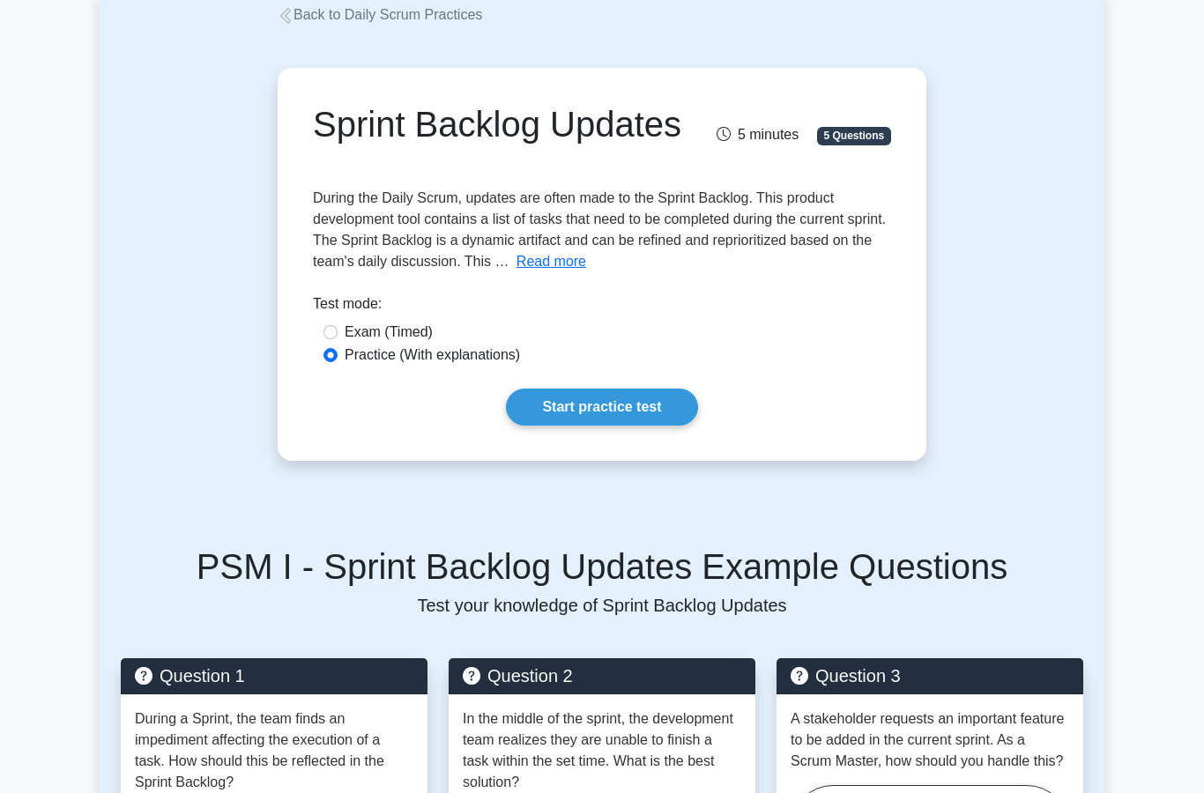
click at [338, 339] on input "Exam (Timed)" at bounding box center [331, 332] width 14 height 14
radio input "true"
click at [579, 426] on link "Start practice test" at bounding box center [601, 407] width 191 height 37
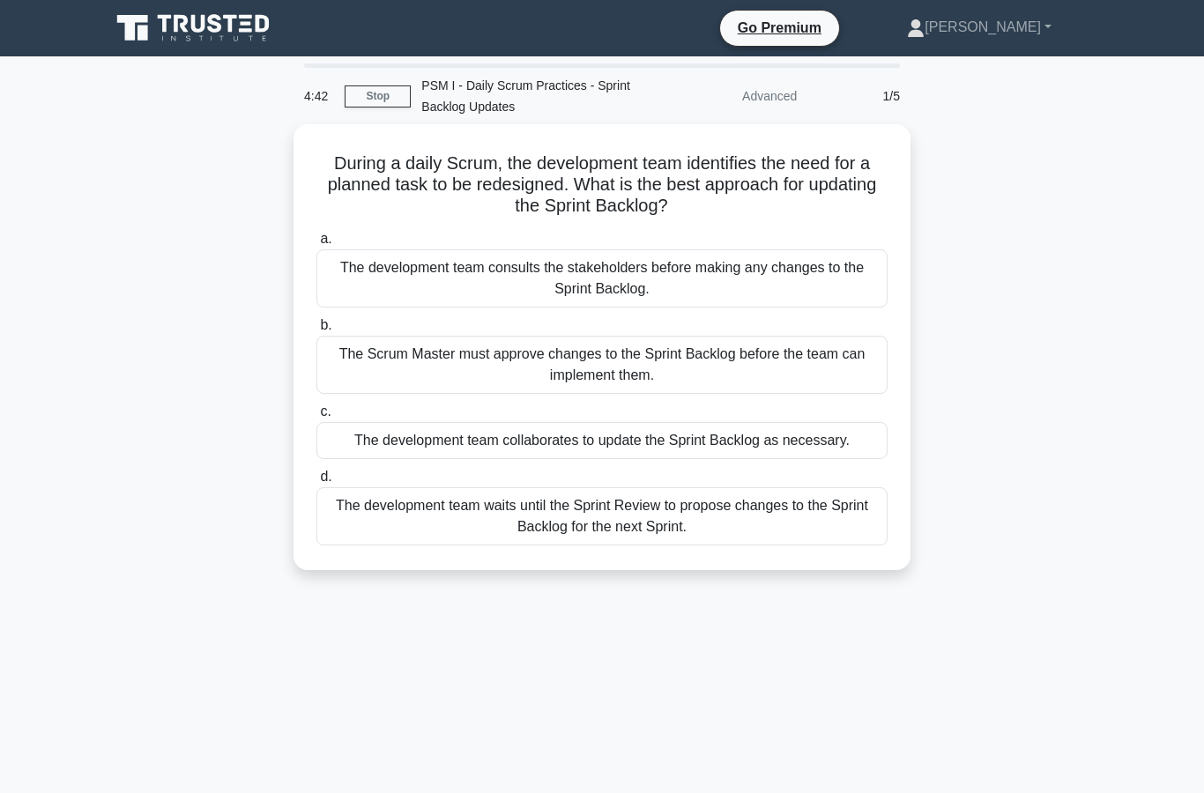
click at [462, 459] on div "The development team collaborates to update the Sprint Backlog as necessary." at bounding box center [601, 440] width 571 height 37
click at [316, 418] on input "c. The development team collaborates to update the Sprint Backlog as necessary." at bounding box center [316, 411] width 0 height 11
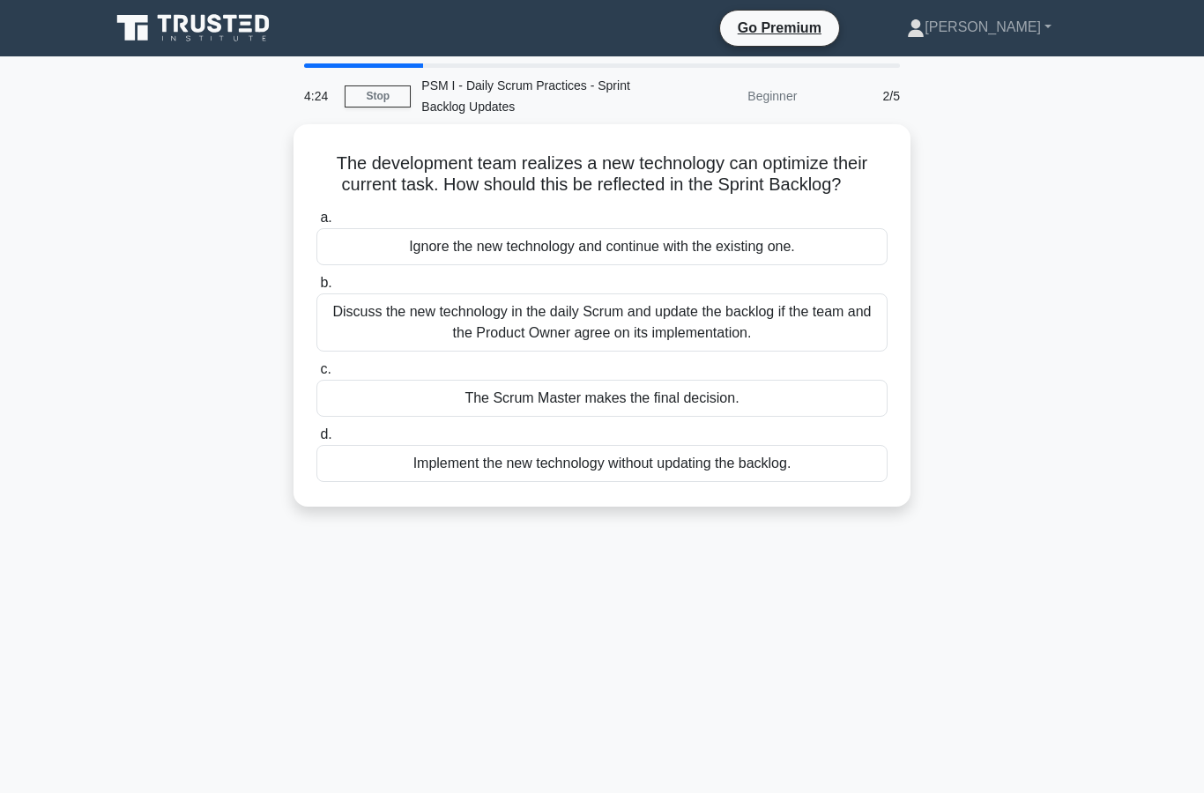
click at [724, 347] on div "Discuss the new technology in the daily Scrum and update the backlog if the tea…" at bounding box center [601, 323] width 571 height 58
click at [316, 289] on input "b. Discuss the new technology in the daily Scrum and update the backlog if the …" at bounding box center [316, 283] width 0 height 11
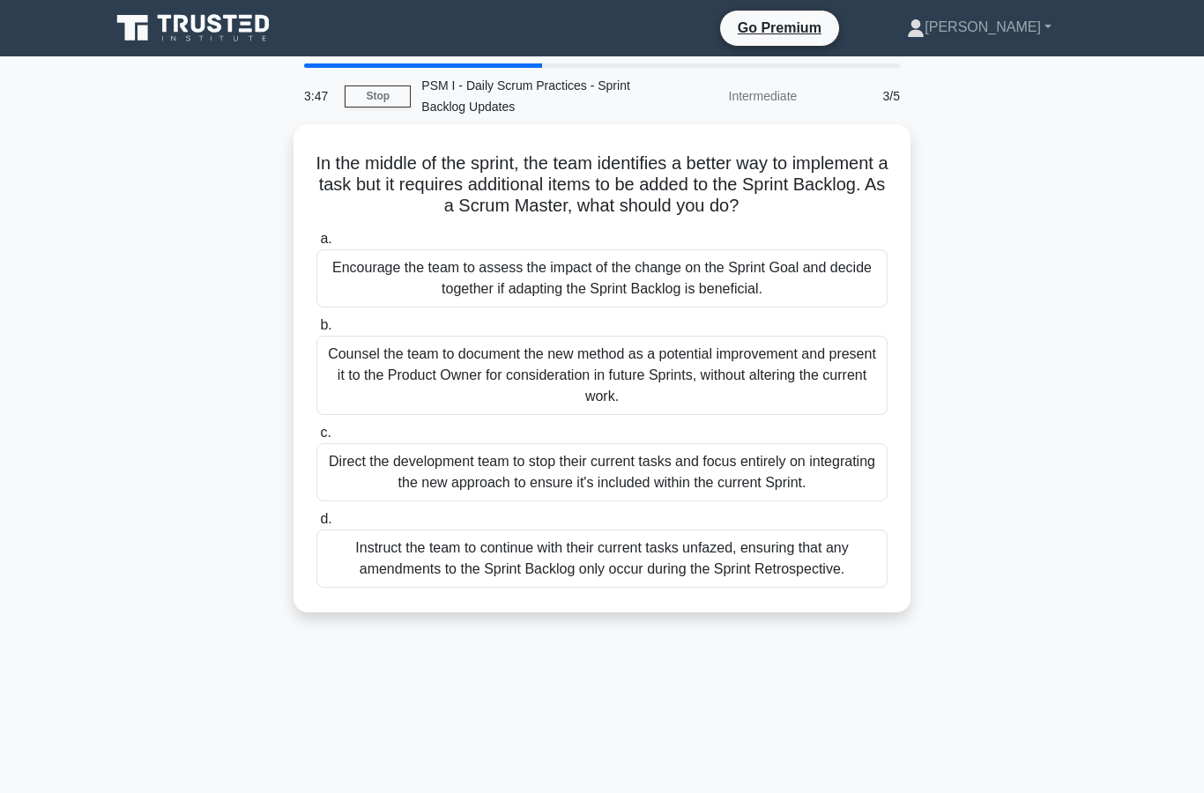
click at [546, 387] on div "Counsel the team to document the new method as a potential improvement and pres…" at bounding box center [601, 375] width 571 height 79
click at [316, 331] on input "b. Counsel the team to document the new method as a potential improvement and p…" at bounding box center [316, 325] width 0 height 11
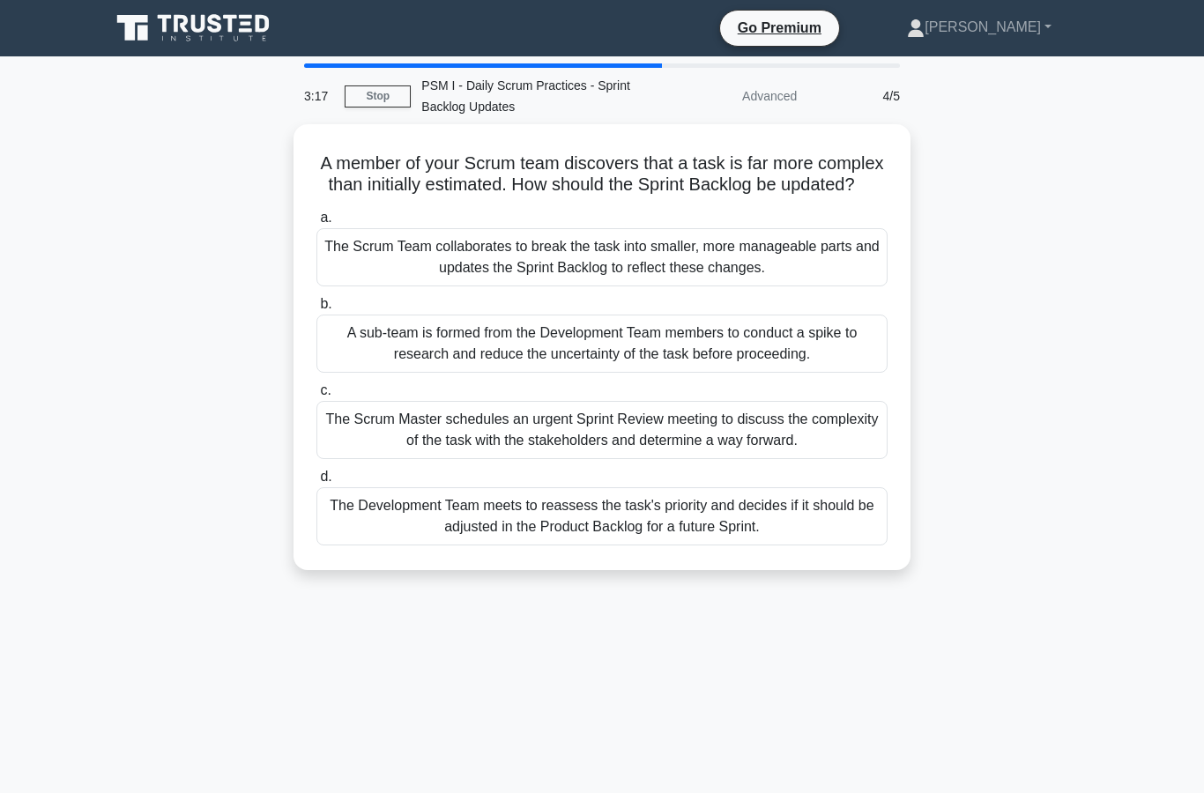
click at [637, 546] on div "The Development Team meets to reassess the task's priority and decides if it sh…" at bounding box center [601, 517] width 571 height 58
click at [316, 483] on input "d. The Development Team meets to reassess the task's priority and decides if it…" at bounding box center [316, 477] width 0 height 11
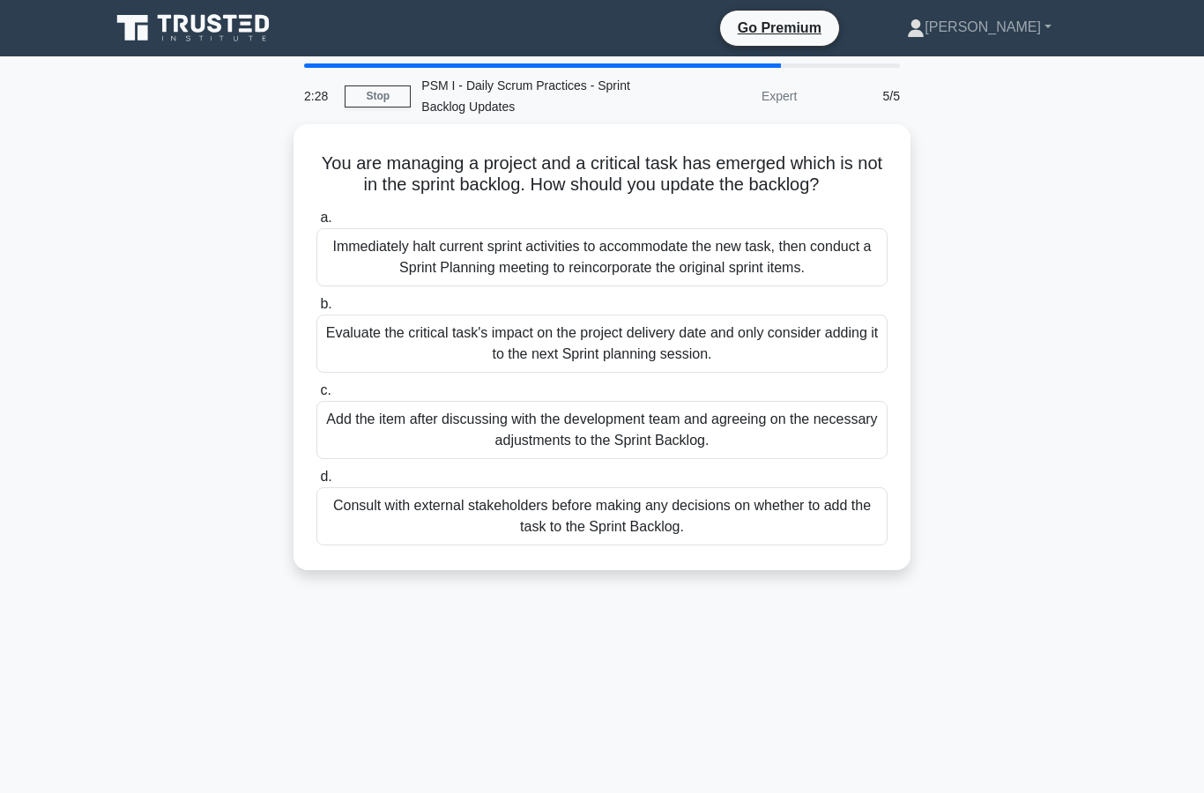
click at [688, 453] on div "Add the item after discussing with the development team and agreeing on the nec…" at bounding box center [601, 430] width 571 height 58
click at [316, 397] on input "c. Add the item after discussing with the development team and agreeing on the …" at bounding box center [316, 390] width 0 height 11
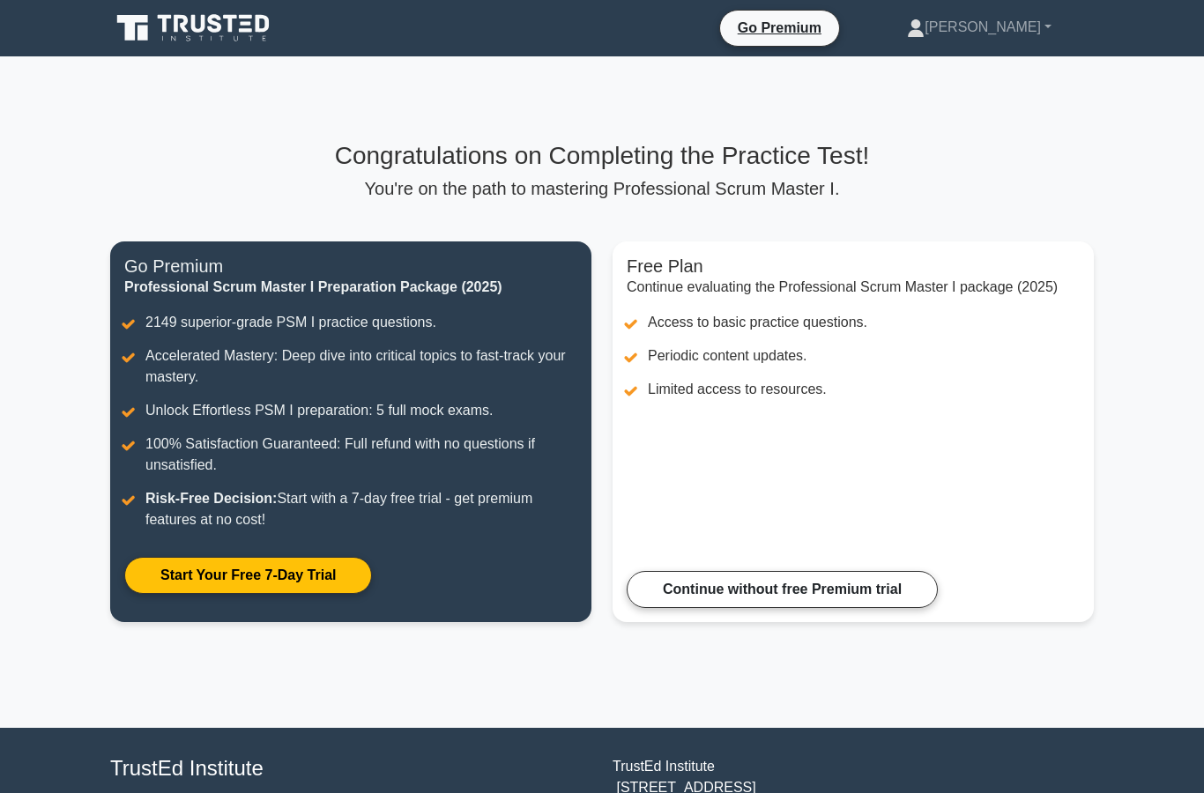
click at [810, 608] on link "Continue without free Premium trial" at bounding box center [782, 589] width 311 height 37
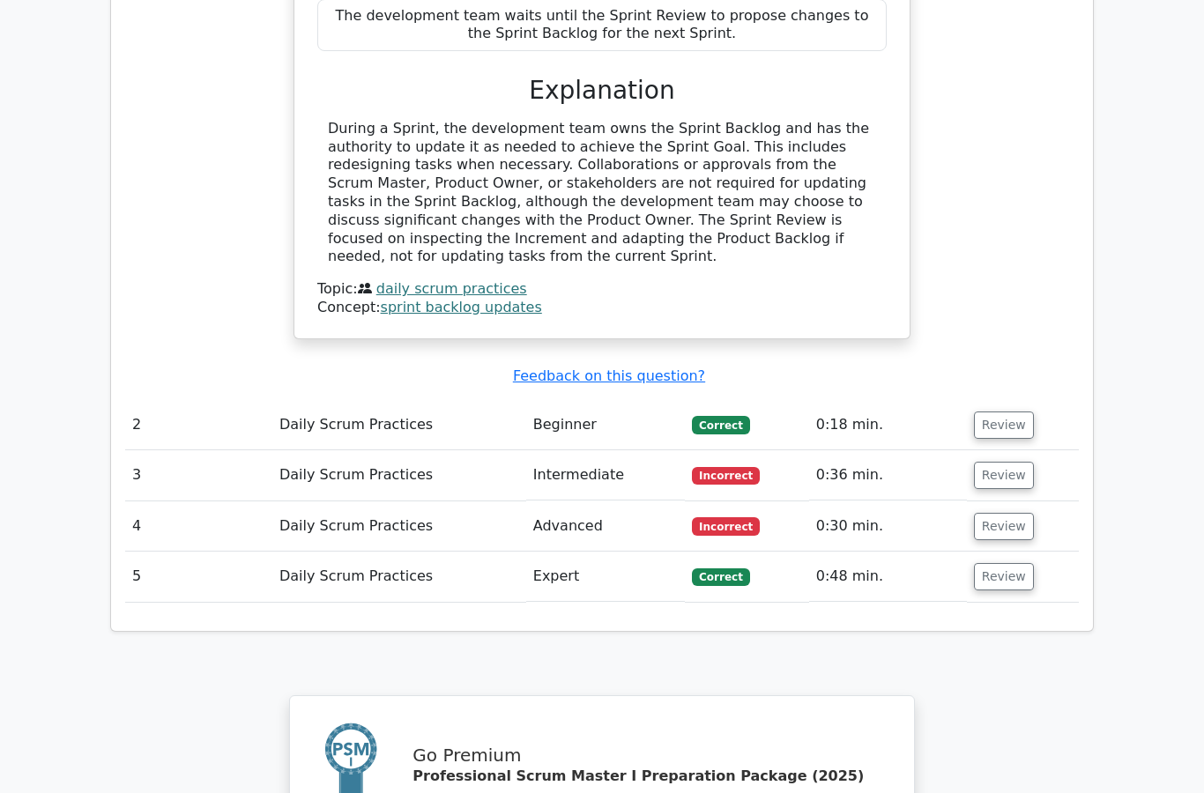
scroll to position [1830, 0]
click at [1001, 462] on button "Review" at bounding box center [1004, 475] width 60 height 27
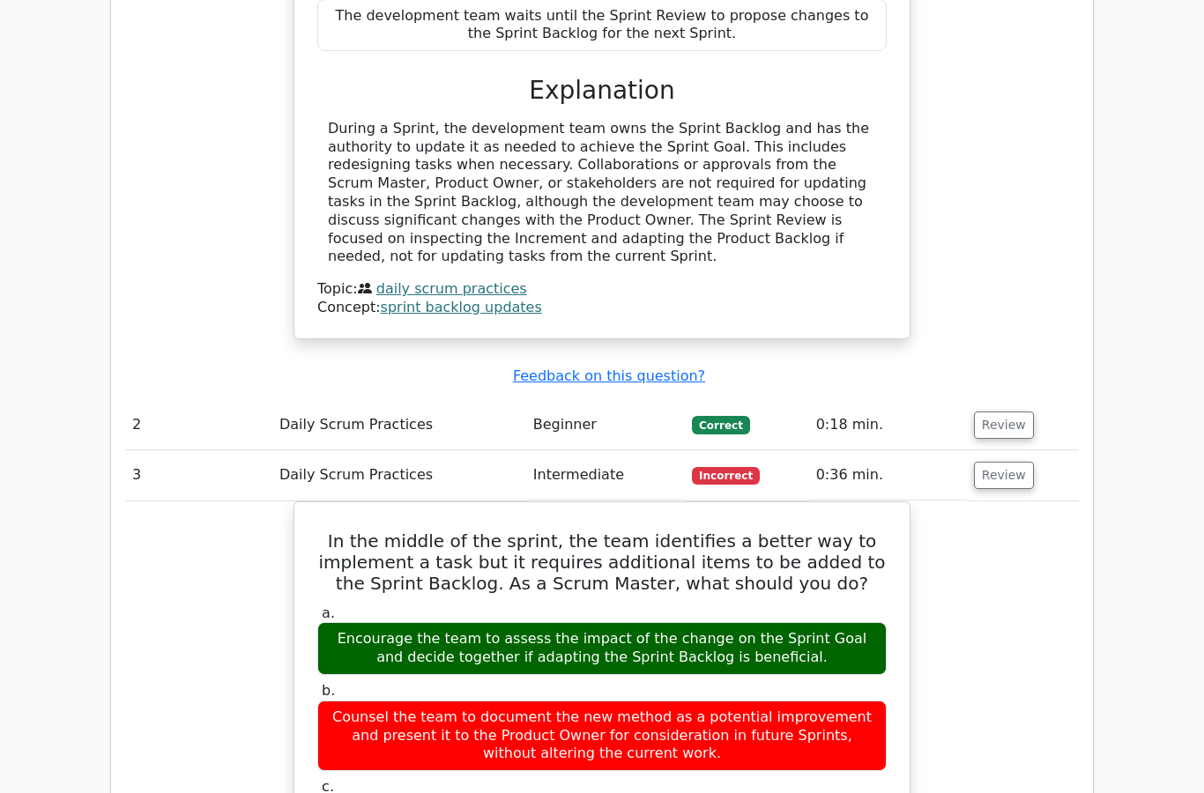
click at [1001, 462] on button "Review" at bounding box center [1004, 475] width 60 height 27
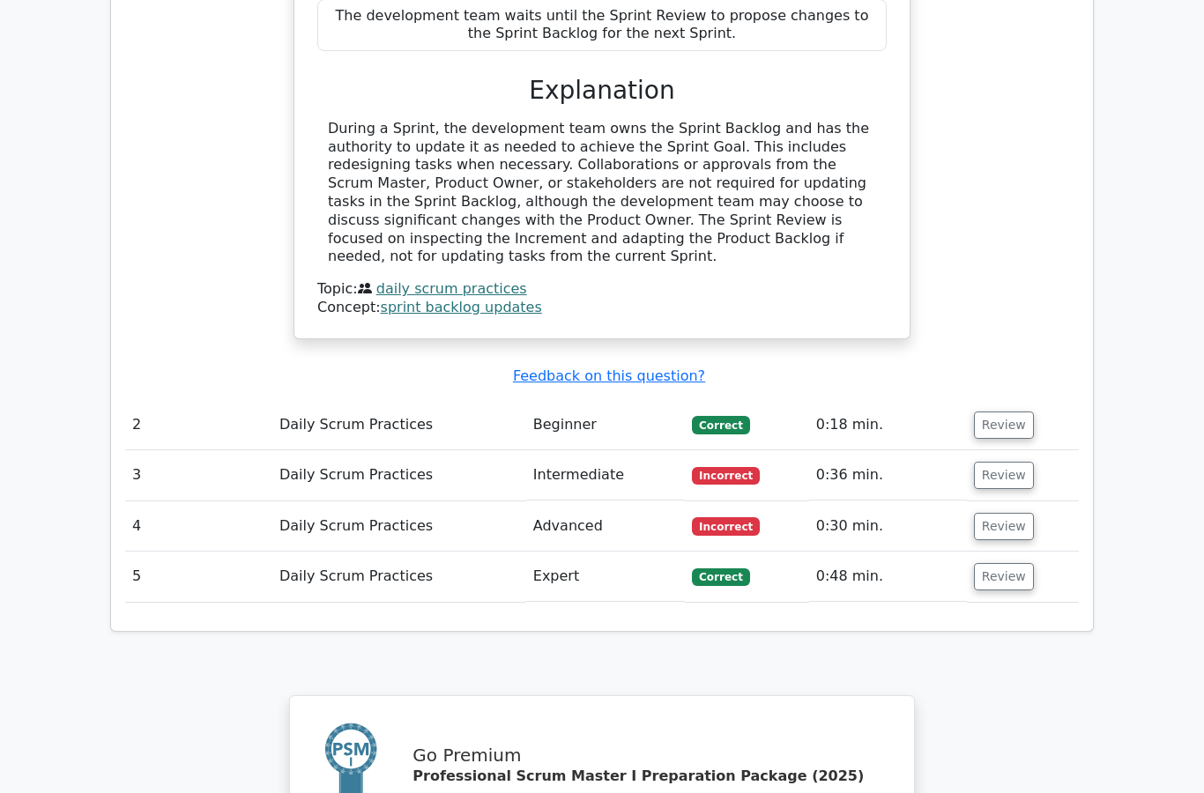
click at [999, 513] on button "Review" at bounding box center [1004, 526] width 60 height 27
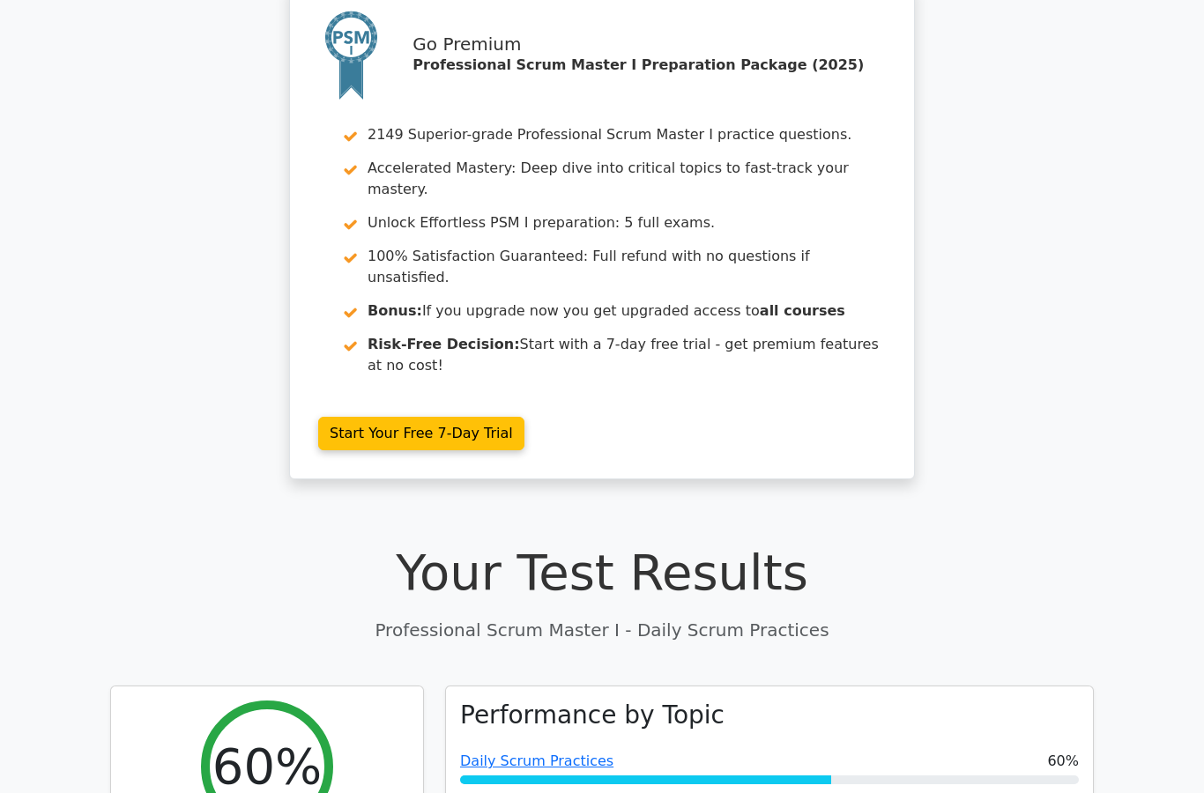
scroll to position [0, 0]
